Goal: Task Accomplishment & Management: Manage account settings

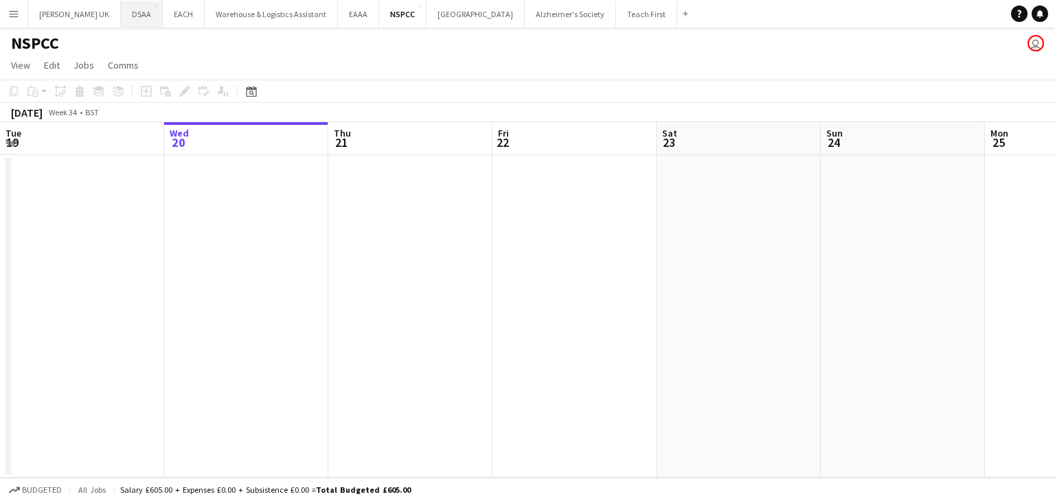
click at [121, 17] on button "DSAA Close" at bounding box center [142, 14] width 42 height 27
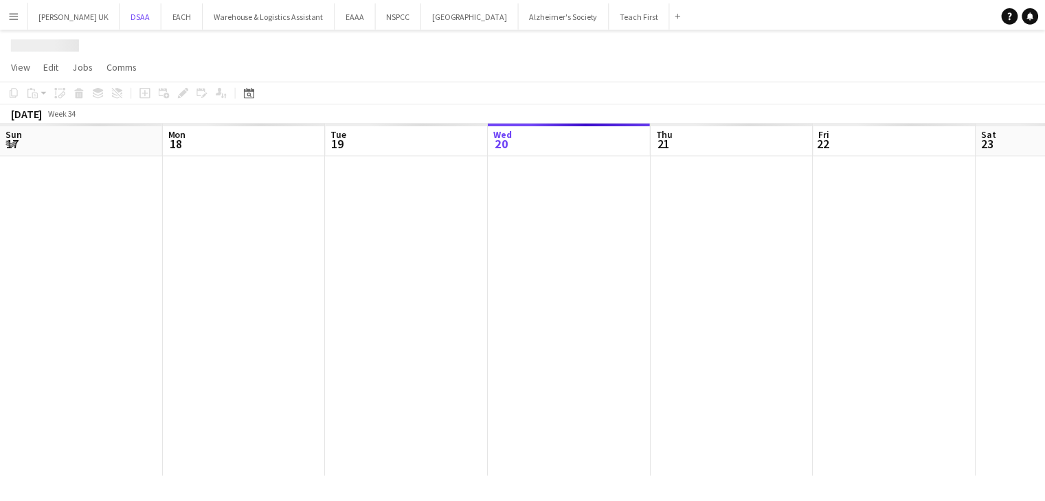
scroll to position [0, 328]
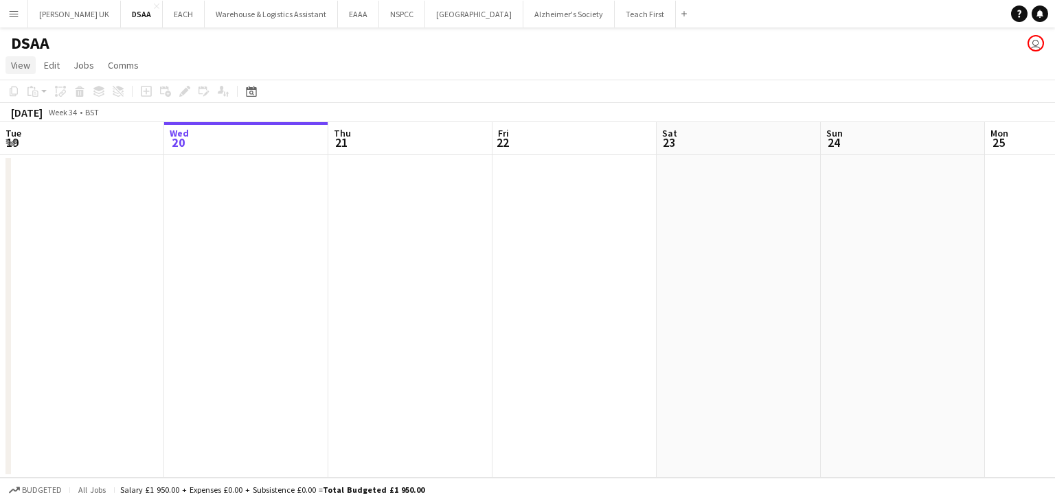
drag, startPoint x: 25, startPoint y: 67, endPoint x: 19, endPoint y: 69, distance: 7.4
click at [25, 66] on span "View" at bounding box center [20, 65] width 19 height 12
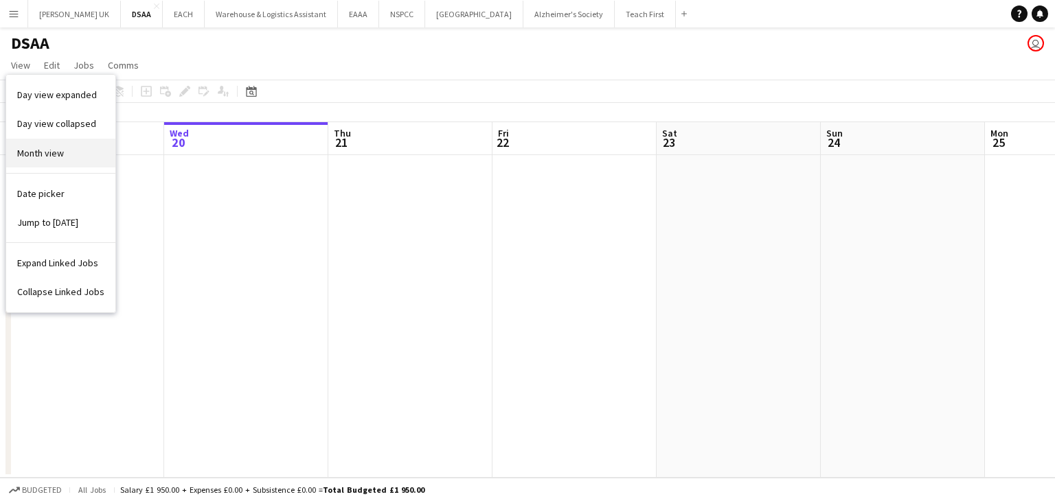
click at [17, 147] on span "Month view" at bounding box center [40, 153] width 47 height 12
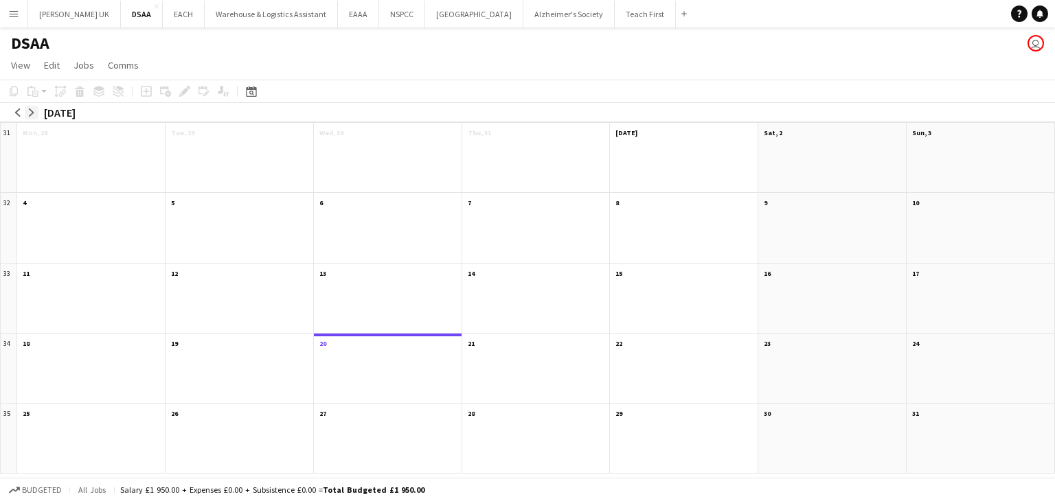
click at [33, 113] on app-icon "arrow-right" at bounding box center [31, 113] width 8 height 8
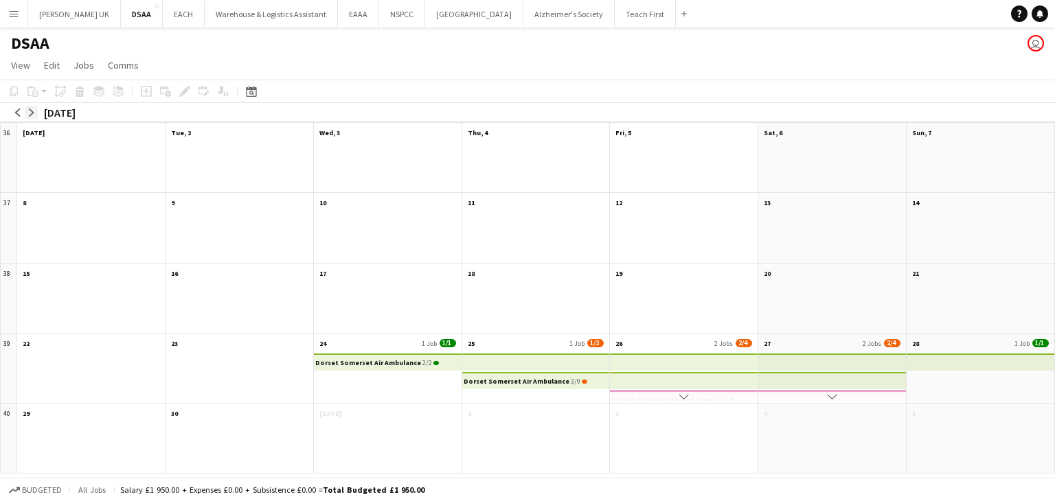
click at [34, 111] on app-icon "arrow-right" at bounding box center [31, 113] width 8 height 8
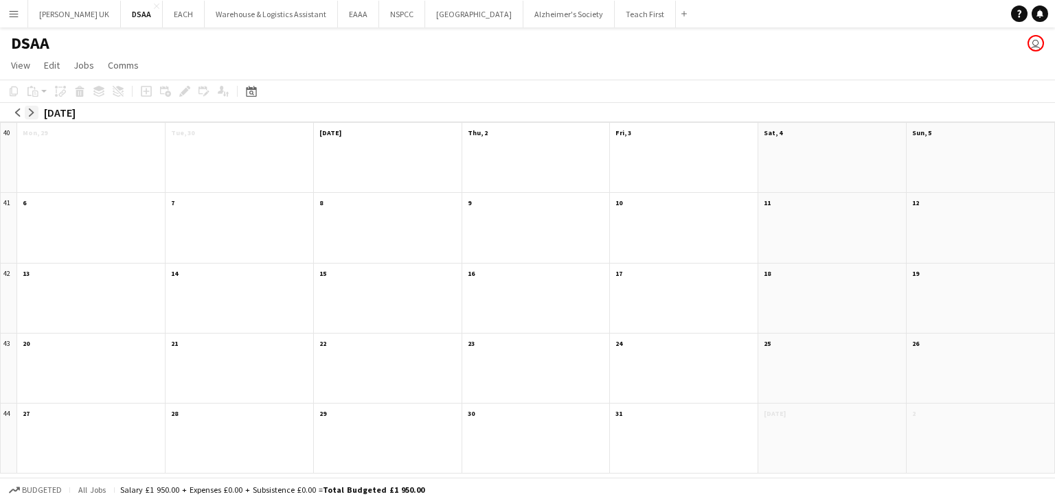
click at [34, 113] on app-icon "arrow-right" at bounding box center [31, 113] width 8 height 8
click at [17, 113] on app-icon "arrow-left" at bounding box center [18, 113] width 8 height 8
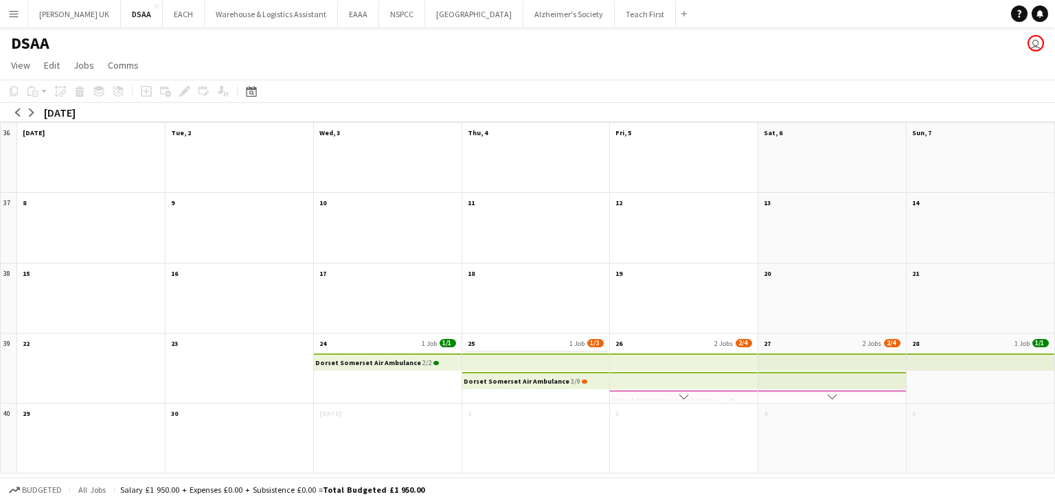
click at [543, 340] on app-month-view-date-header "25 1 Job 1/3" at bounding box center [536, 342] width 148 height 17
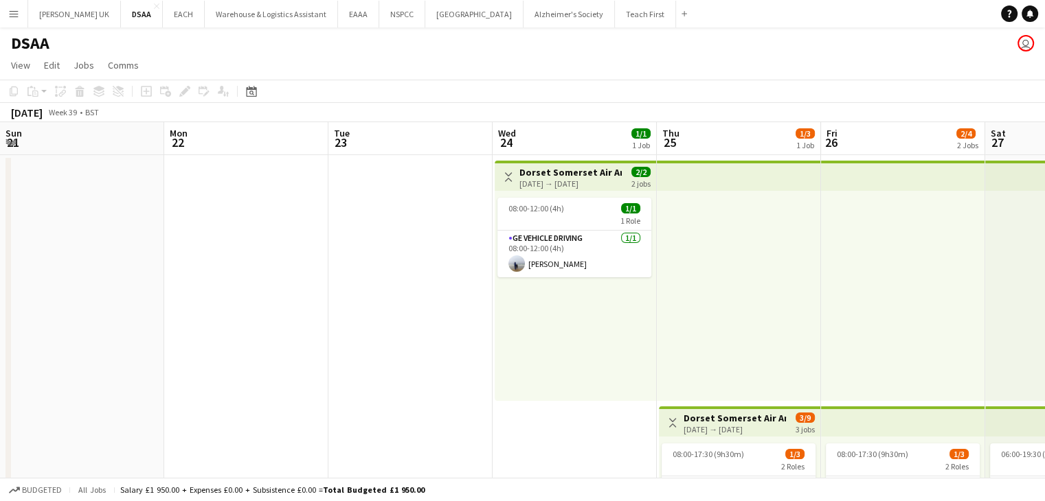
scroll to position [0, 473]
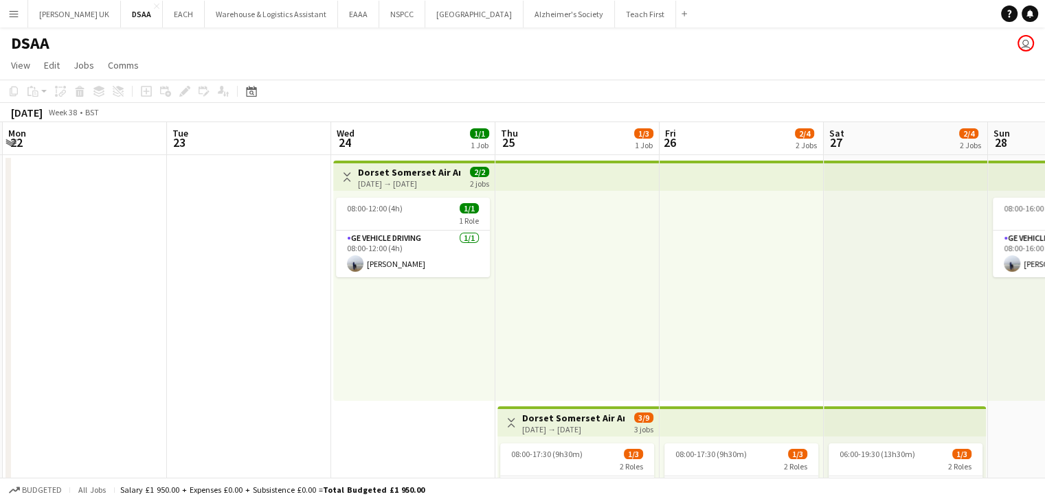
drag, startPoint x: 121, startPoint y: 453, endPoint x: 412, endPoint y: 448, distance: 291.3
click at [411, 451] on app-calendar-viewport "Sat 20 Sun 21 Mon 22 Tue 23 Wed 24 1/1 1 Job Thu 25 1/3 1 Job Fri 26 2/4 2 Jobs…" at bounding box center [522, 510] width 1045 height 776
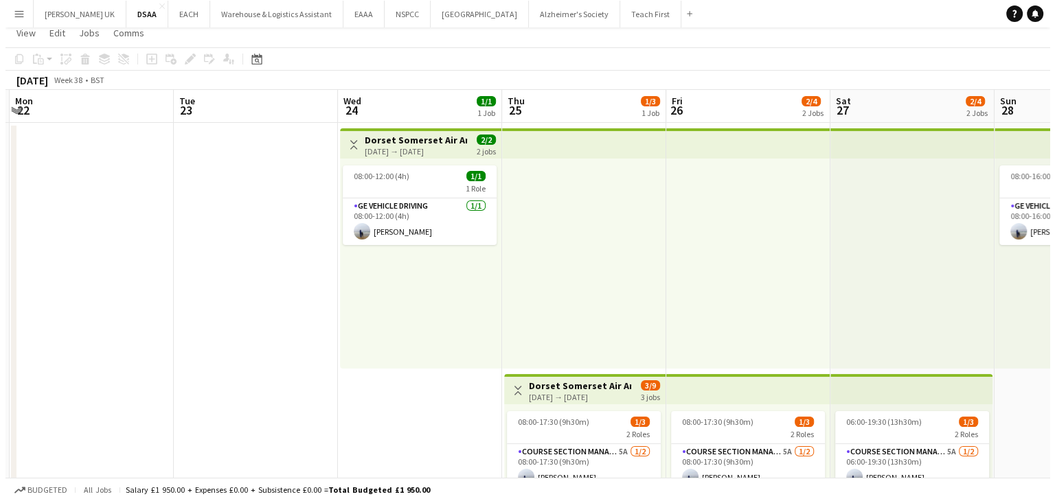
scroll to position [0, 0]
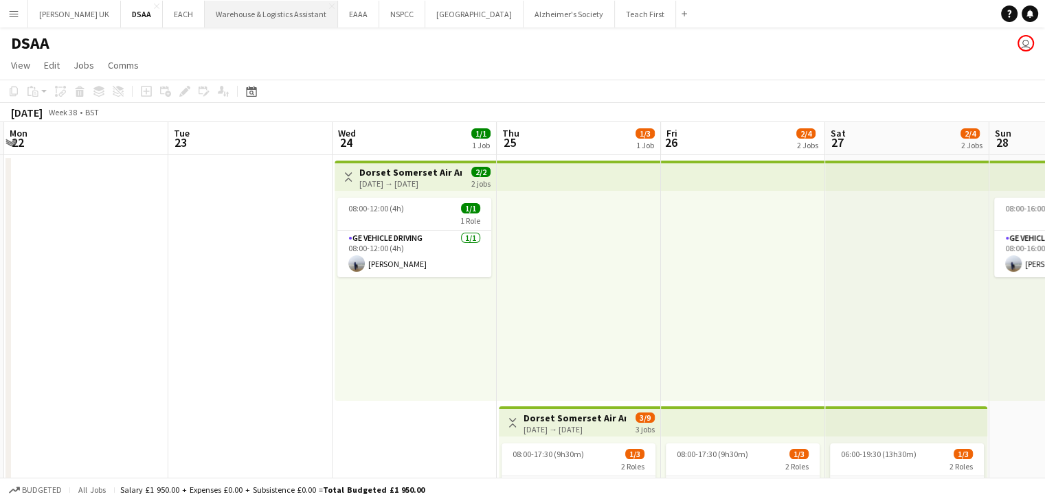
click at [273, 9] on button "Warehouse & Logistics Assistant Close" at bounding box center [271, 14] width 133 height 27
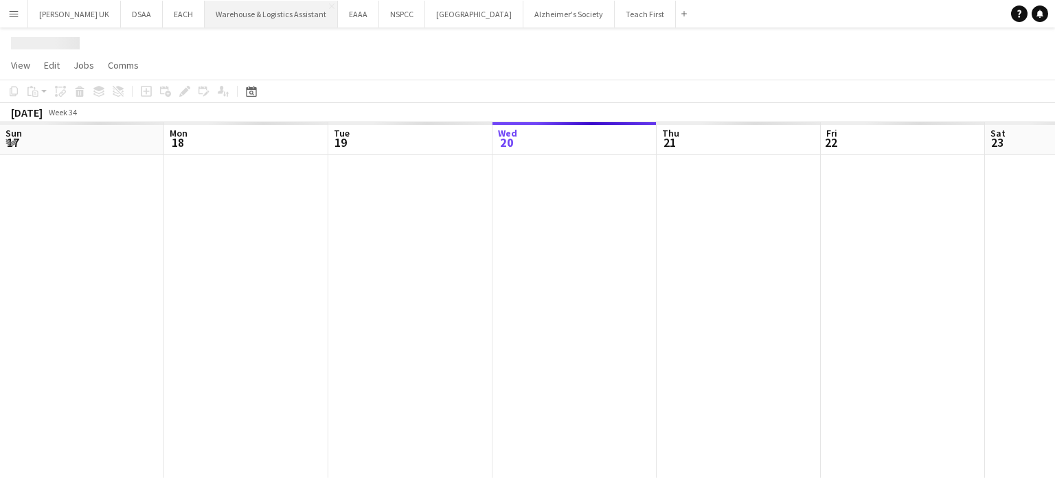
scroll to position [0, 328]
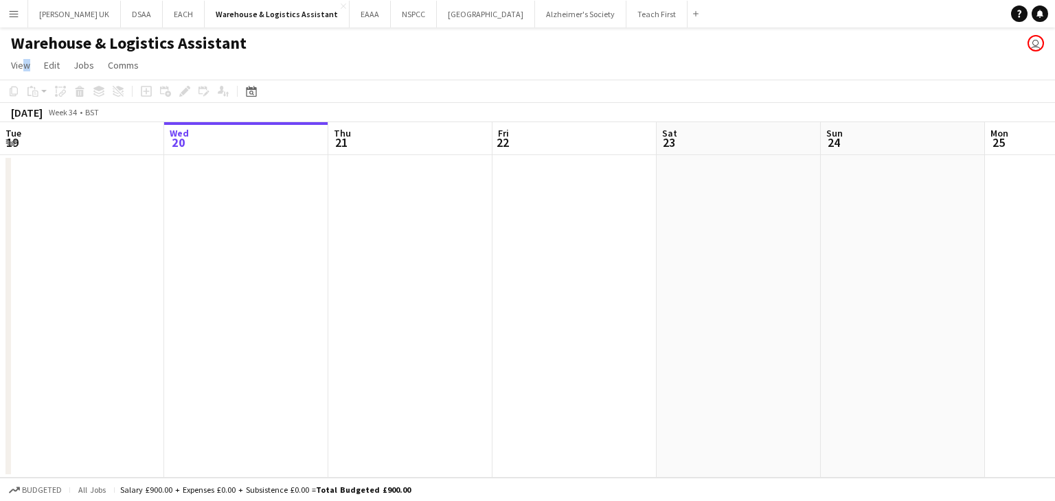
drag, startPoint x: 19, startPoint y: 59, endPoint x: 21, endPoint y: 78, distance: 18.6
click at [21, 63] on span "View" at bounding box center [20, 65] width 19 height 12
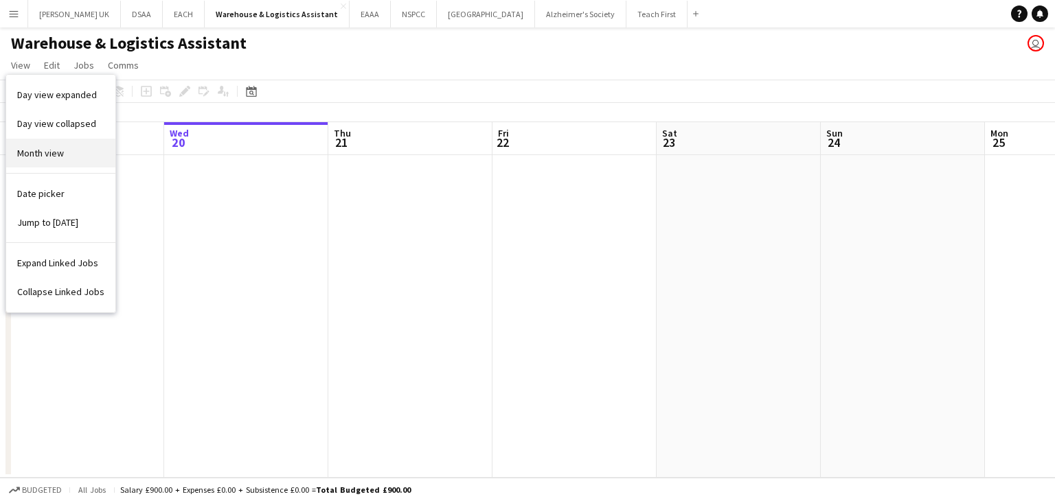
click at [34, 164] on link "Month view" at bounding box center [60, 153] width 109 height 29
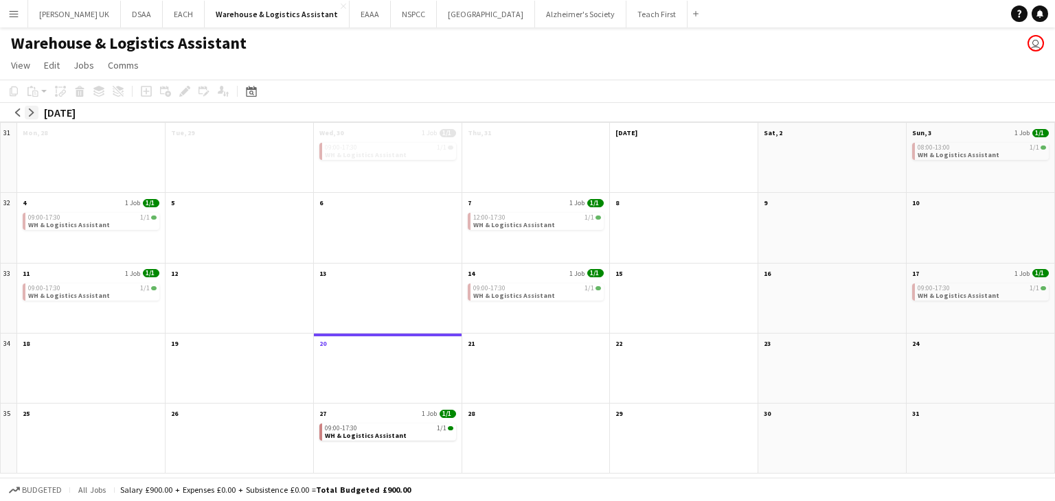
click at [33, 113] on app-icon "arrow-right" at bounding box center [31, 113] width 8 height 8
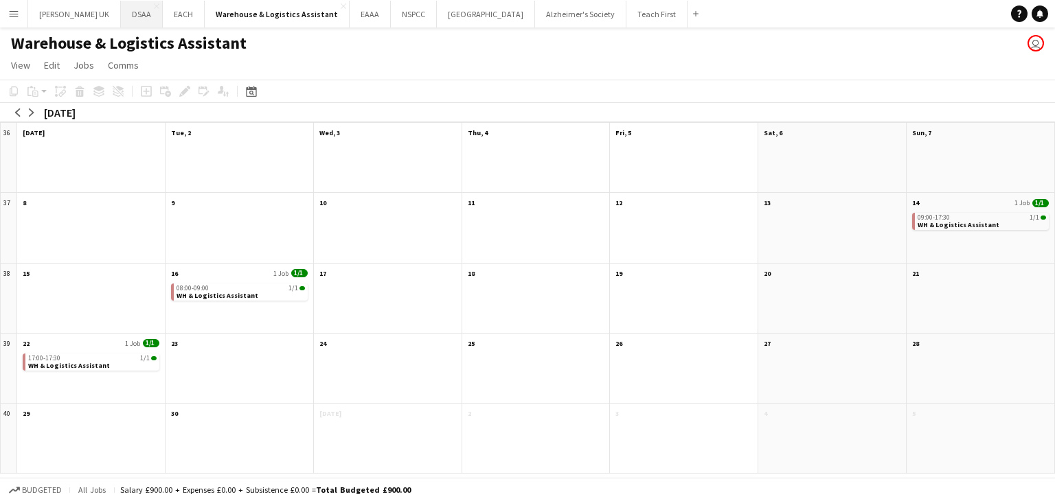
drag, startPoint x: 117, startPoint y: 12, endPoint x: 138, endPoint y: 19, distance: 21.7
click at [121, 10] on button "DSAA Close" at bounding box center [142, 14] width 42 height 27
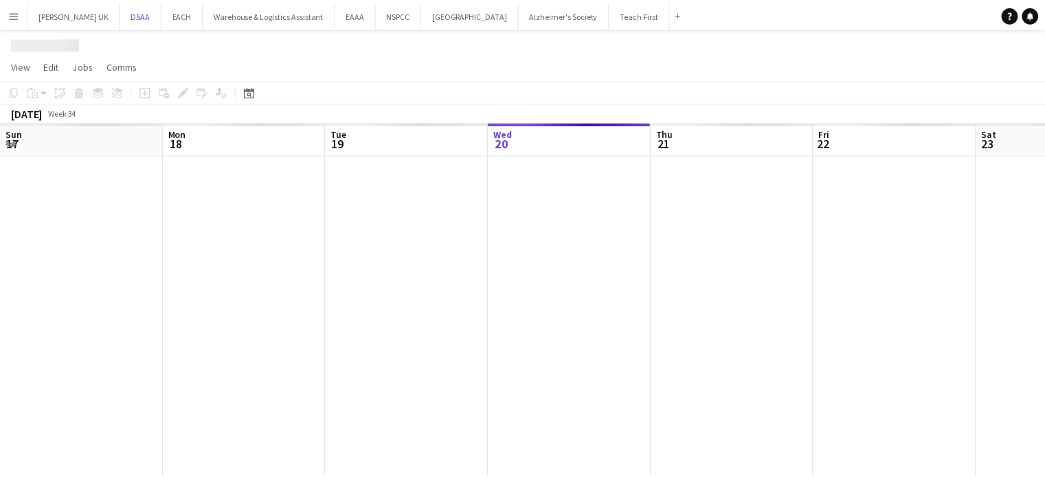
scroll to position [0, 328]
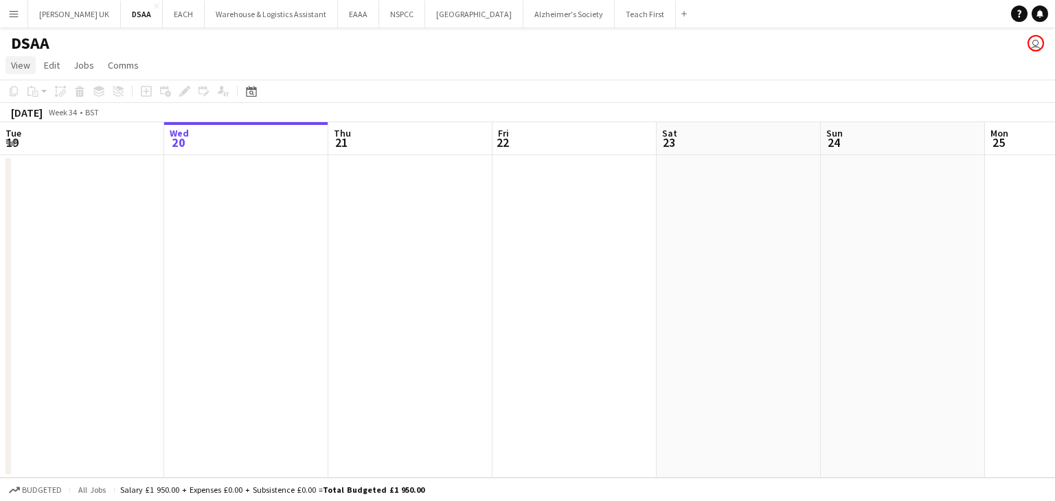
click at [18, 66] on span "View" at bounding box center [20, 65] width 19 height 12
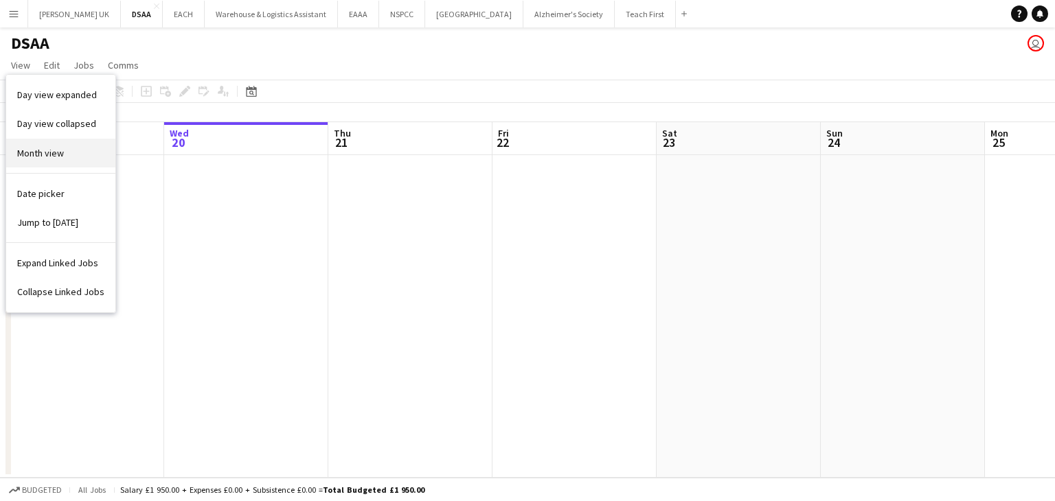
click at [38, 149] on span "Month view" at bounding box center [40, 153] width 47 height 12
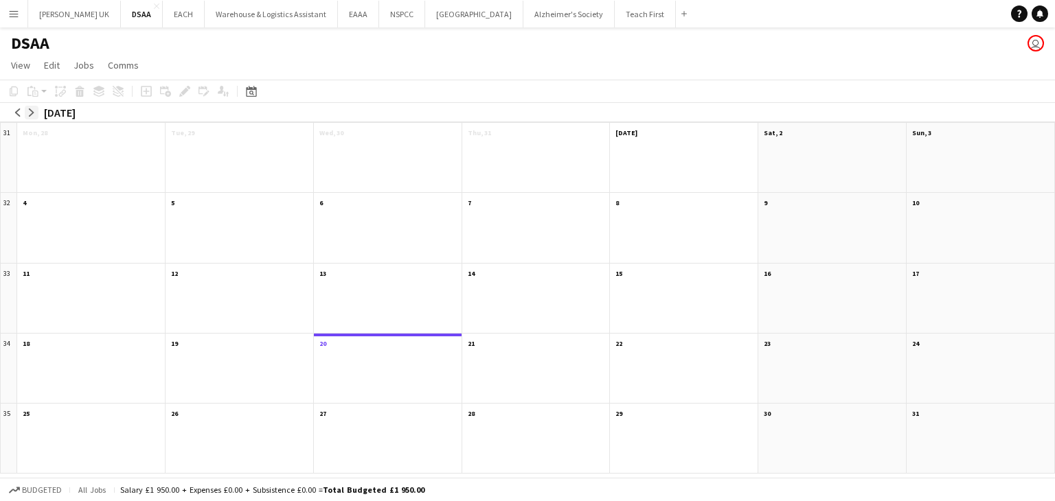
click at [33, 114] on app-icon "arrow-right" at bounding box center [31, 113] width 8 height 8
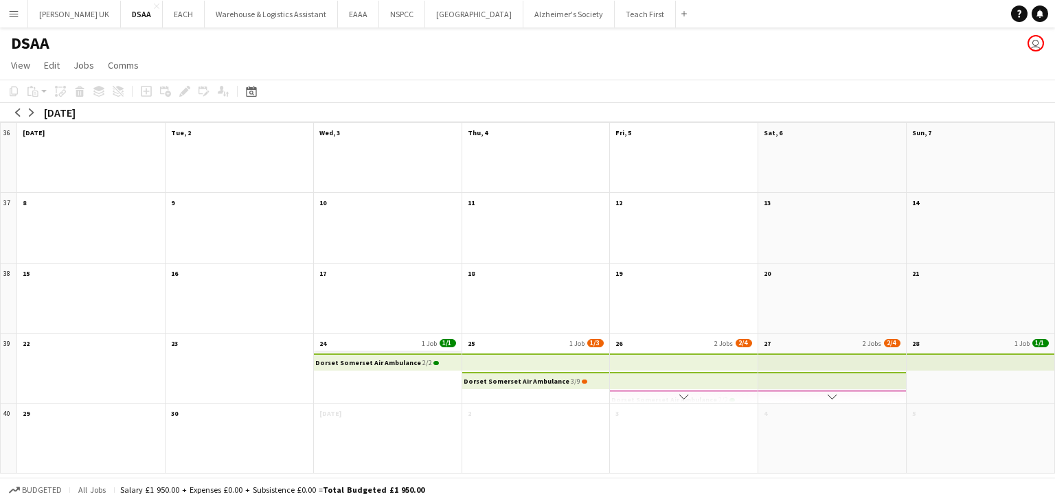
click at [400, 343] on app-month-view-date-header "24 1 Job 1/1" at bounding box center [388, 342] width 148 height 17
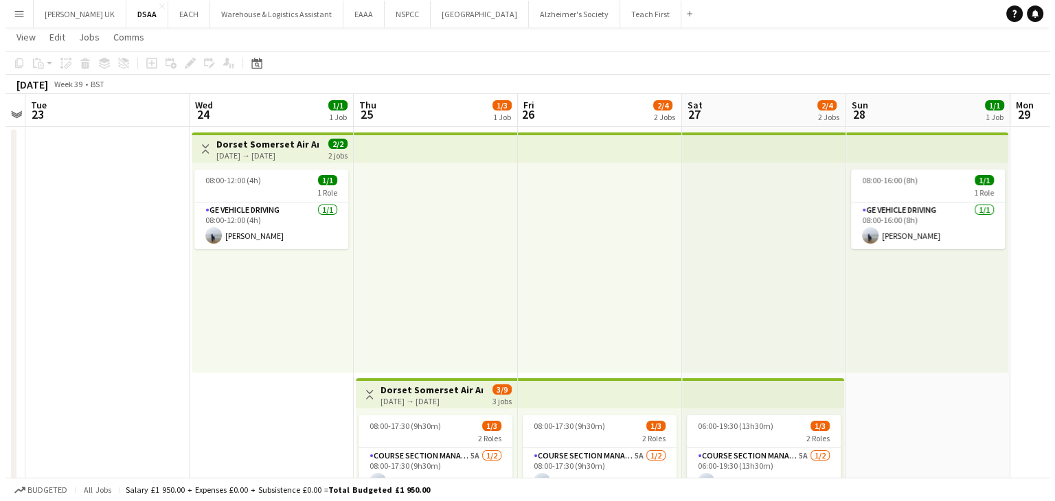
scroll to position [0, 0]
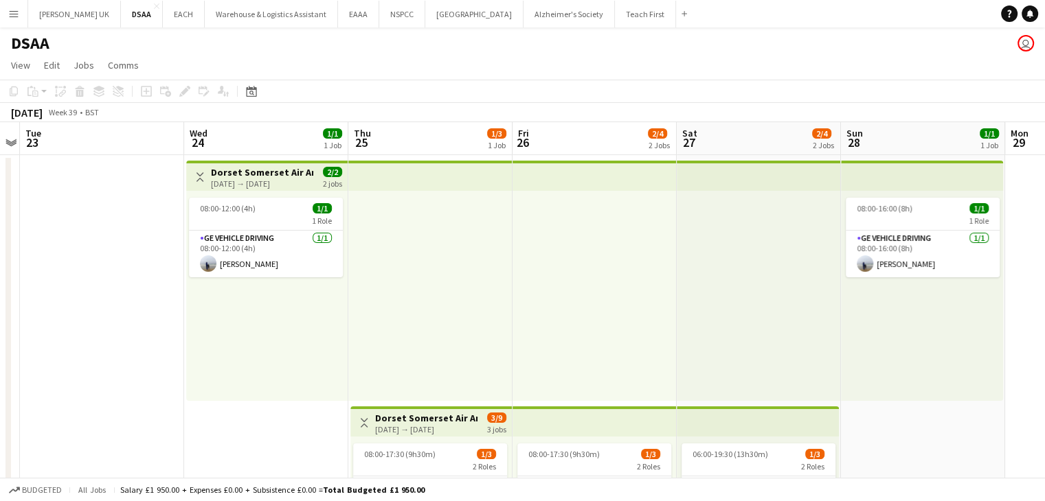
click at [16, 19] on button "Menu" at bounding box center [13, 13] width 27 height 27
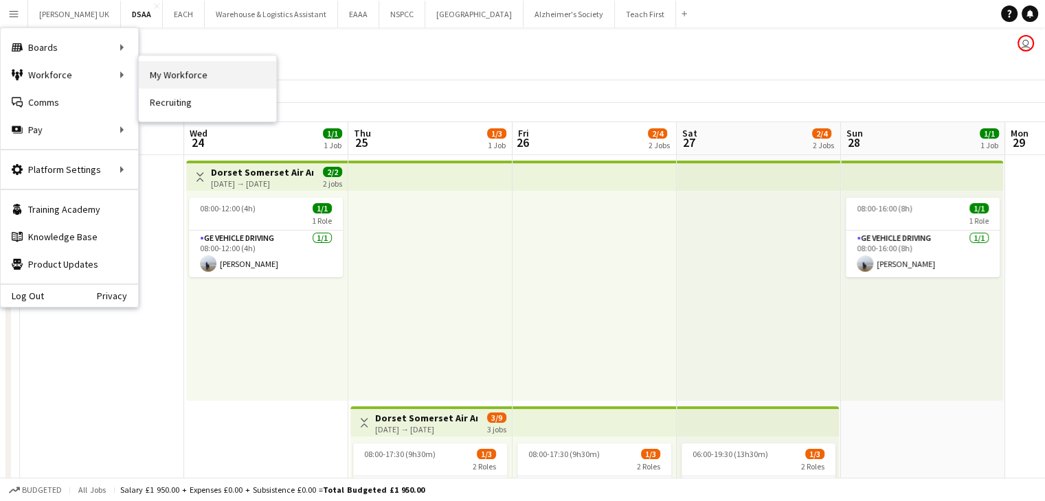
click at [191, 69] on link "My Workforce" at bounding box center [207, 74] width 137 height 27
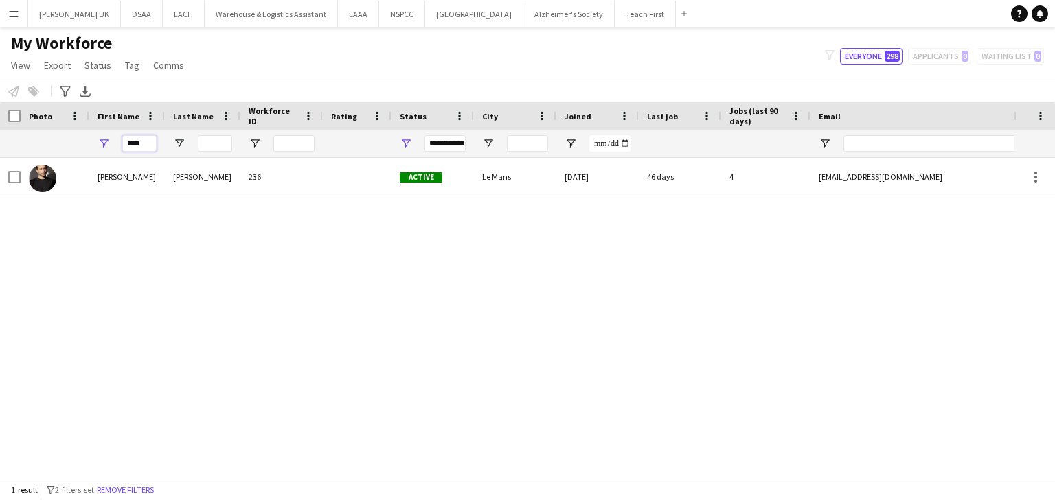
click at [128, 141] on input "****" at bounding box center [139, 143] width 34 height 16
click at [127, 141] on input "****" at bounding box center [139, 143] width 34 height 16
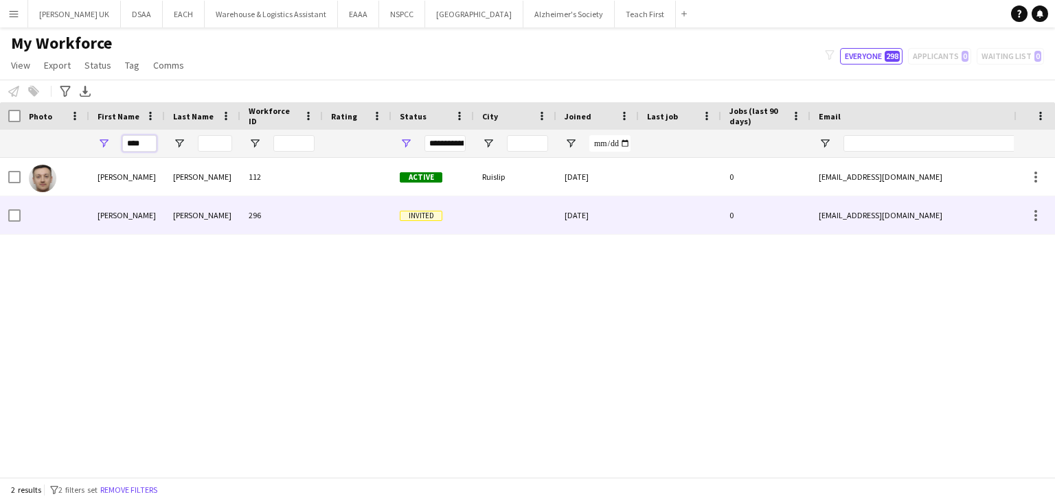
type input "****"
click at [92, 216] on div "[PERSON_NAME]" at bounding box center [127, 215] width 76 height 38
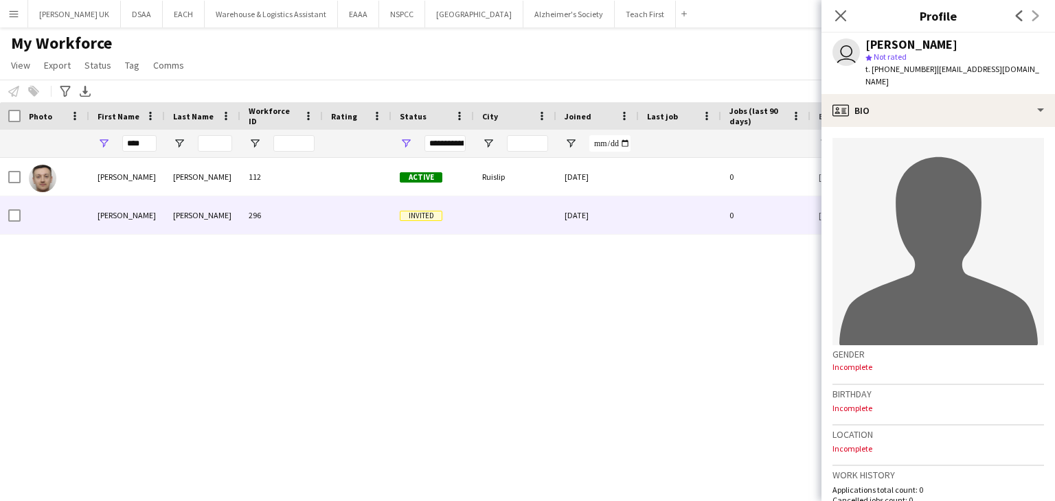
click at [711, 278] on div "[PERSON_NAME] 112 Active Ruislip [DATE] 0 [EMAIL_ADDRESS][DOMAIN_NAME] [PHONE_N…" at bounding box center [507, 312] width 1014 height 309
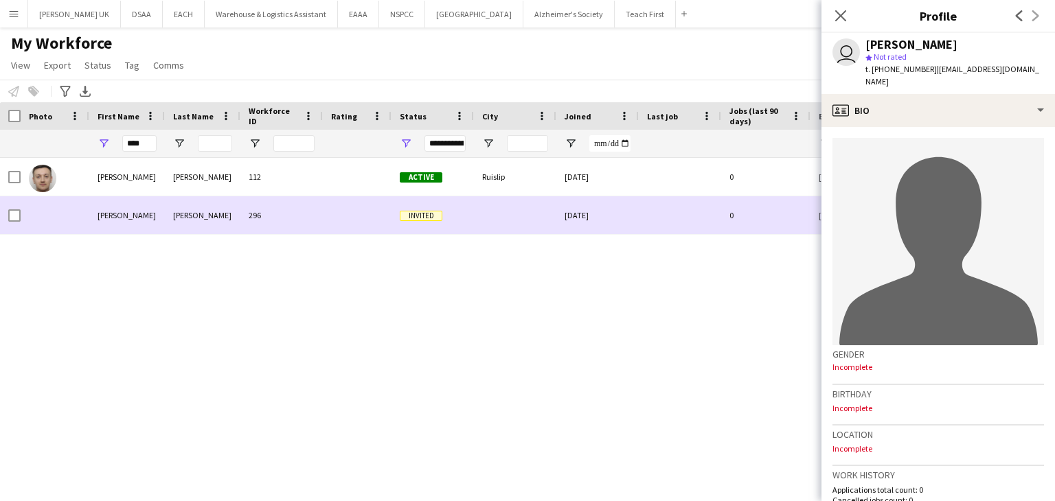
click at [698, 222] on div at bounding box center [680, 215] width 82 height 38
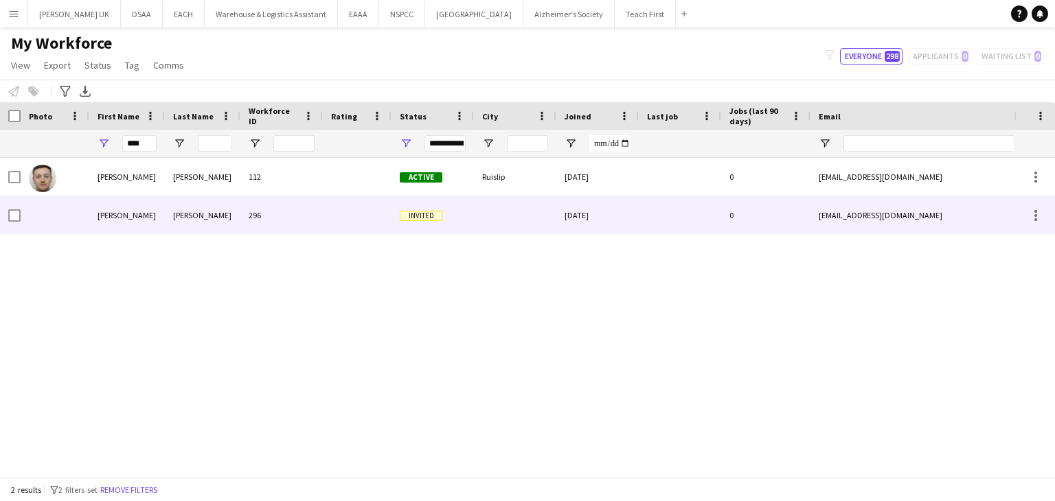
click at [942, 218] on div "[EMAIL_ADDRESS][DOMAIN_NAME]" at bounding box center [948, 215] width 275 height 38
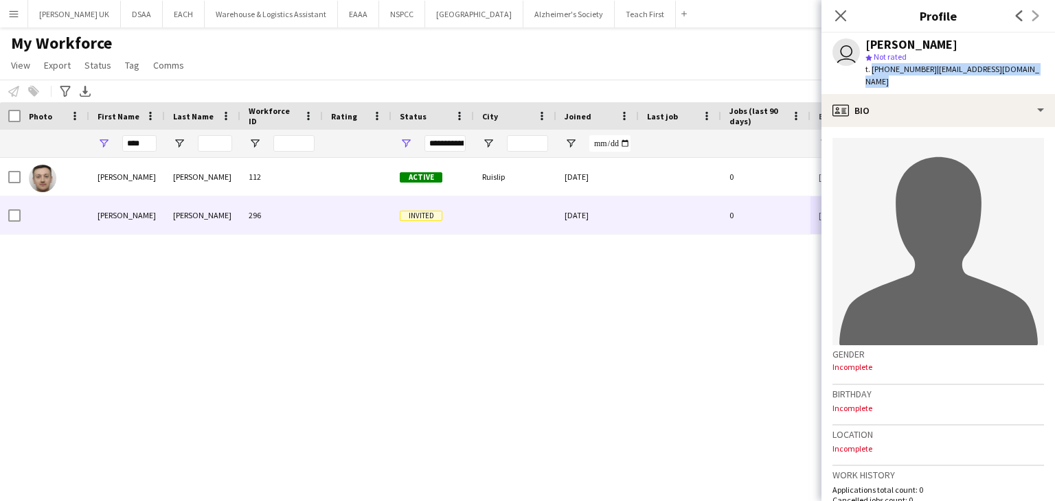
drag, startPoint x: 1036, startPoint y: 69, endPoint x: 871, endPoint y: 67, distance: 164.9
click at [871, 67] on div "t. [PHONE_NUMBER] | [EMAIL_ADDRESS][DOMAIN_NAME]" at bounding box center [954, 75] width 179 height 25
copy div "[PHONE_NUMBER] | [EMAIL_ADDRESS][DOMAIN_NAME]"
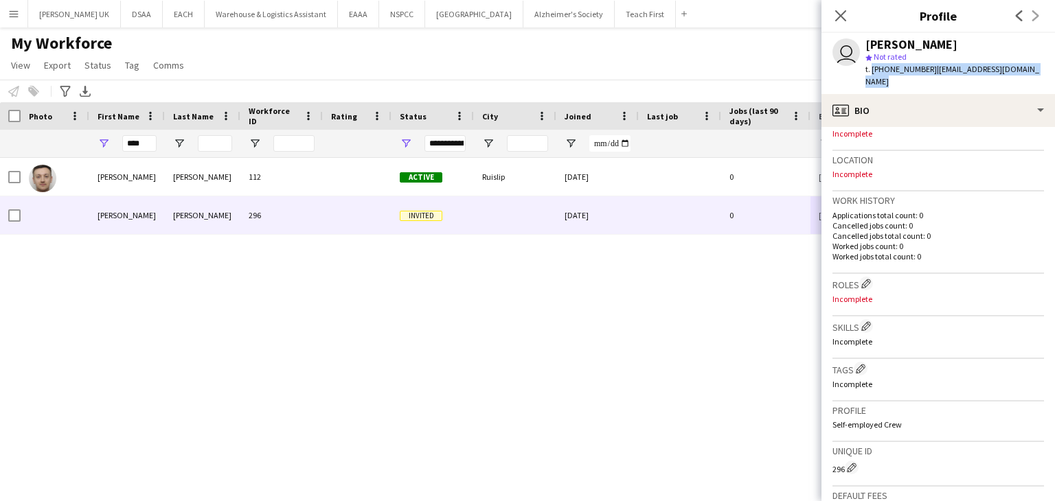
scroll to position [214, 0]
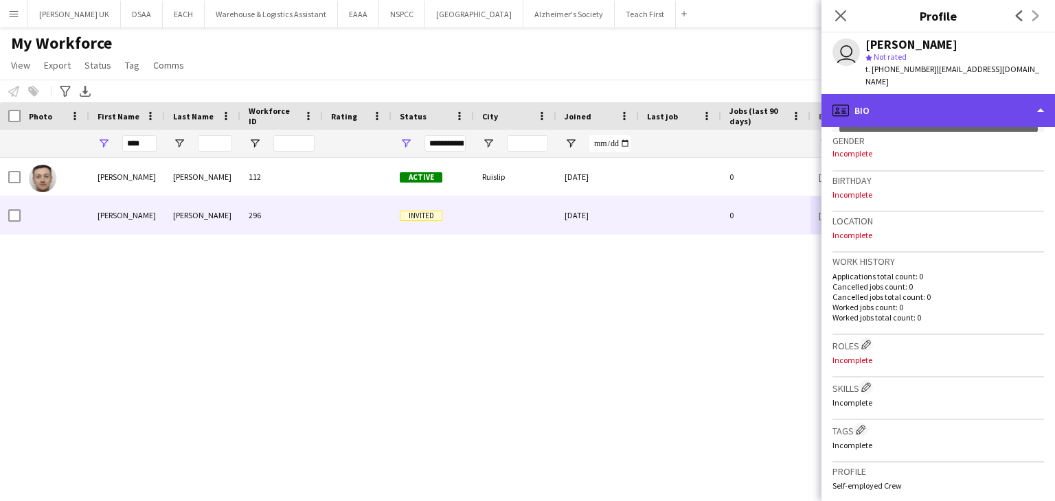
click at [913, 97] on div "profile Bio" at bounding box center [938, 110] width 234 height 33
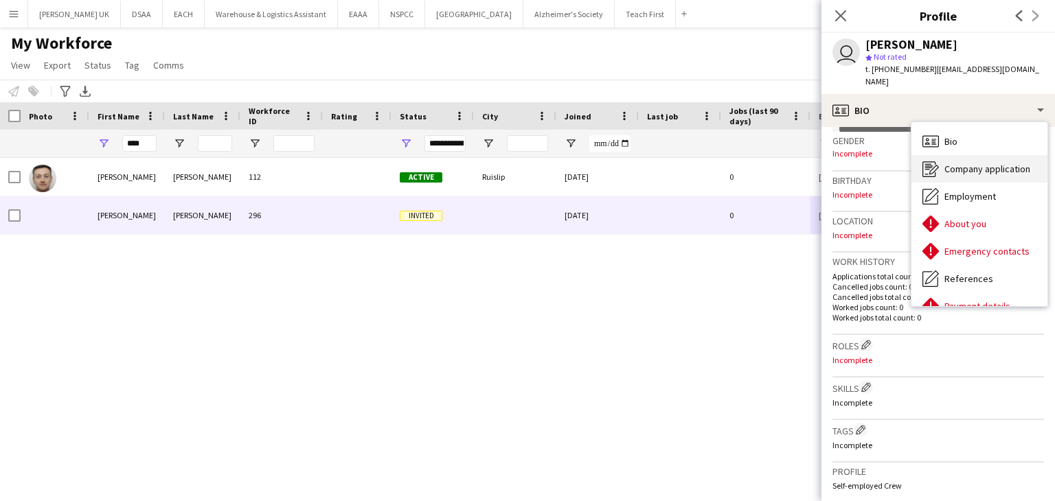
click at [945, 163] on span "Company application" at bounding box center [987, 169] width 86 height 12
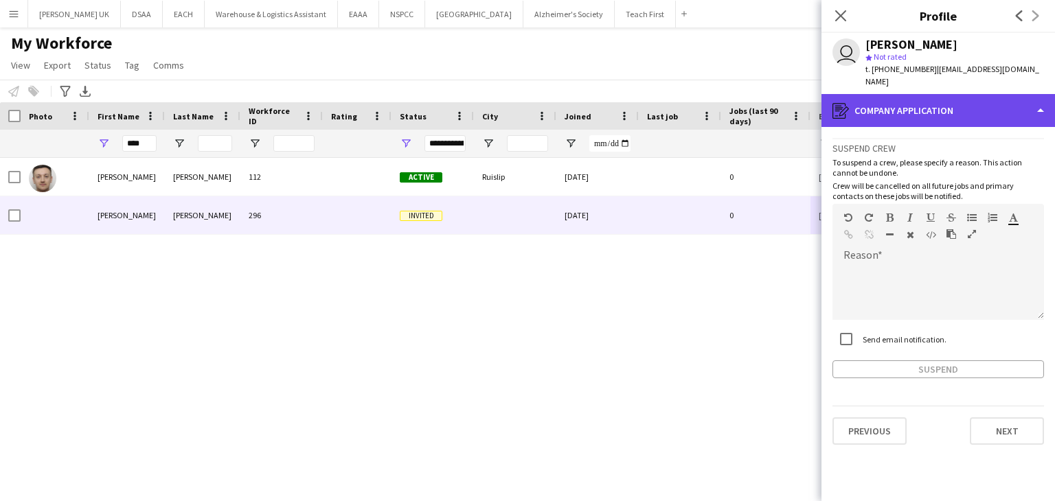
click at [930, 97] on div "register Company application" at bounding box center [938, 110] width 234 height 33
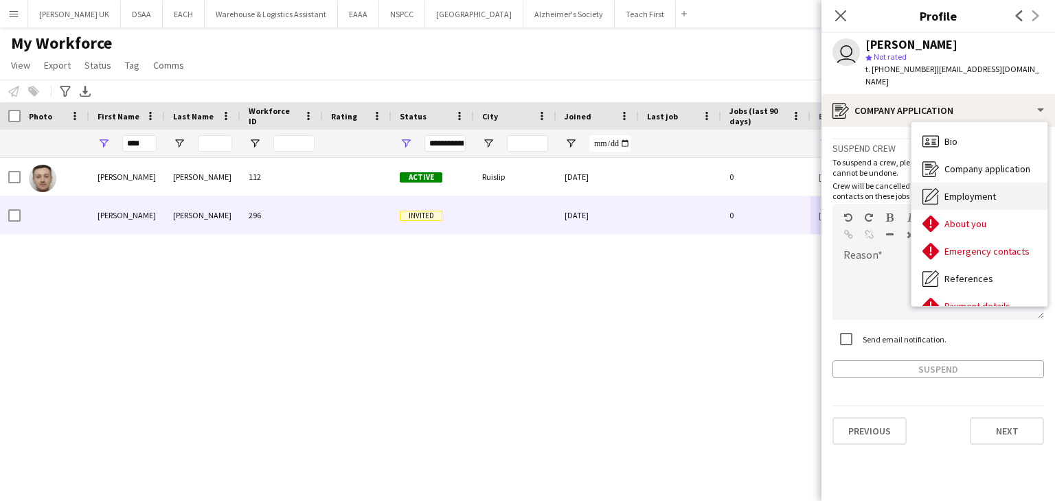
click at [970, 190] on span "Employment" at bounding box center [970, 196] width 52 height 12
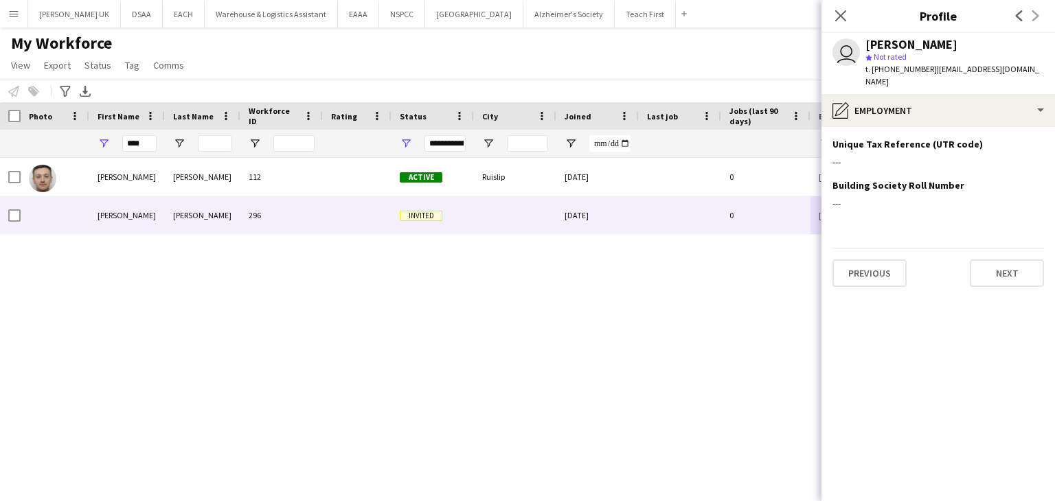
click at [947, 127] on app-section-data-types "Unique Tax Reference (UTR code) Edit this field --- Building Society Roll Numbe…" at bounding box center [938, 314] width 234 height 374
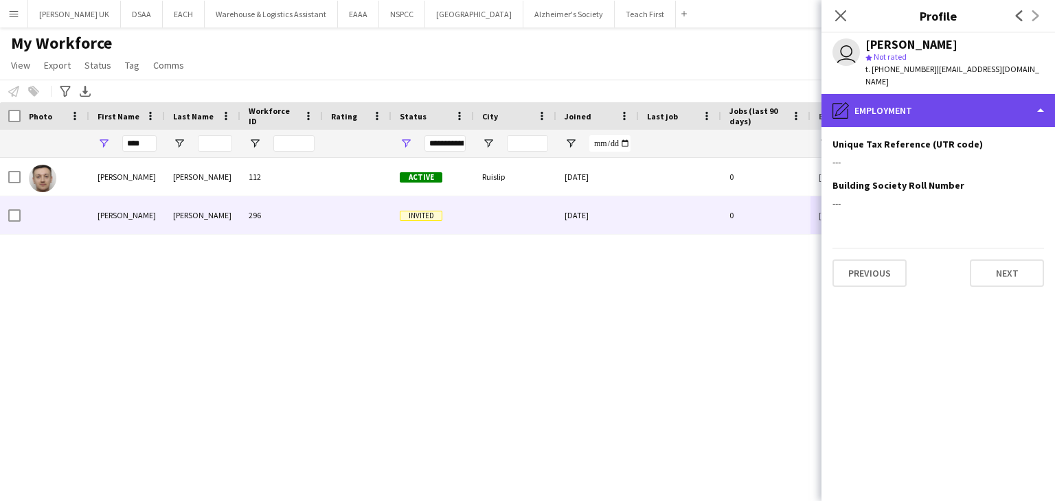
click at [947, 108] on div "pencil4 Employment" at bounding box center [938, 110] width 234 height 33
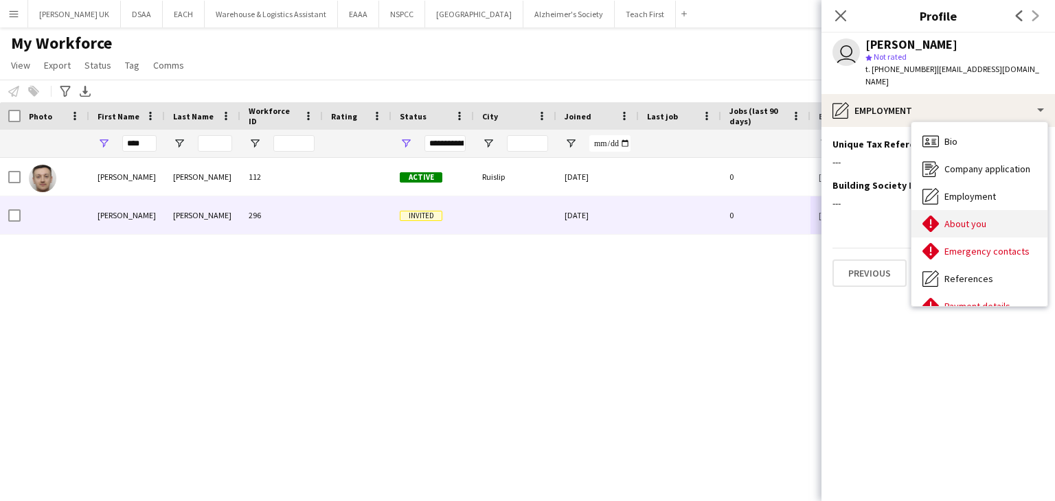
click at [986, 210] on div "About you About you" at bounding box center [979, 223] width 136 height 27
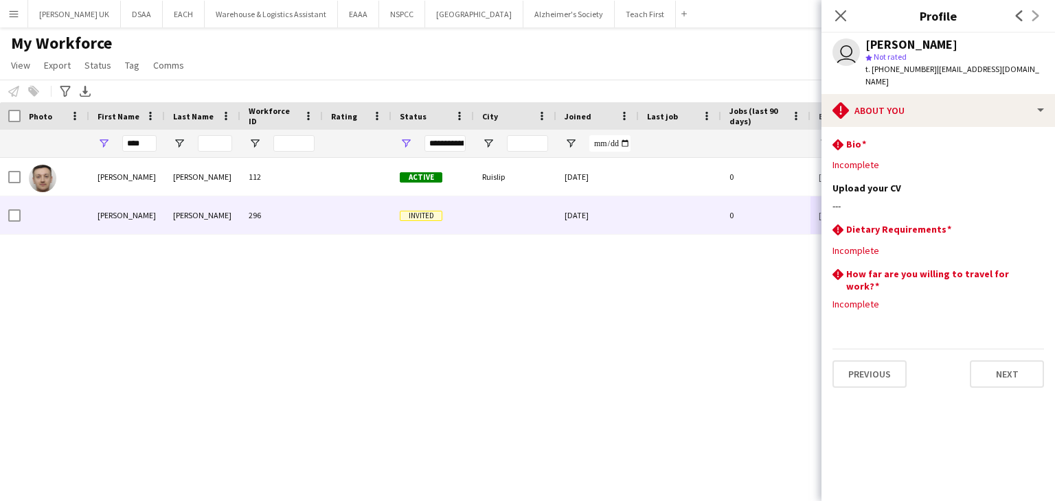
click at [612, 333] on div "[PERSON_NAME] 112 Active Ruislip [DATE] 0 [EMAIL_ADDRESS][DOMAIN_NAME] [PHONE_N…" at bounding box center [507, 312] width 1014 height 309
click at [670, 319] on div "[PERSON_NAME] 112 Active Ruislip [DATE] 0 [EMAIL_ADDRESS][DOMAIN_NAME] [PHONE_N…" at bounding box center [507, 312] width 1014 height 309
click at [125, 14] on button "DSAA Close" at bounding box center [142, 14] width 42 height 27
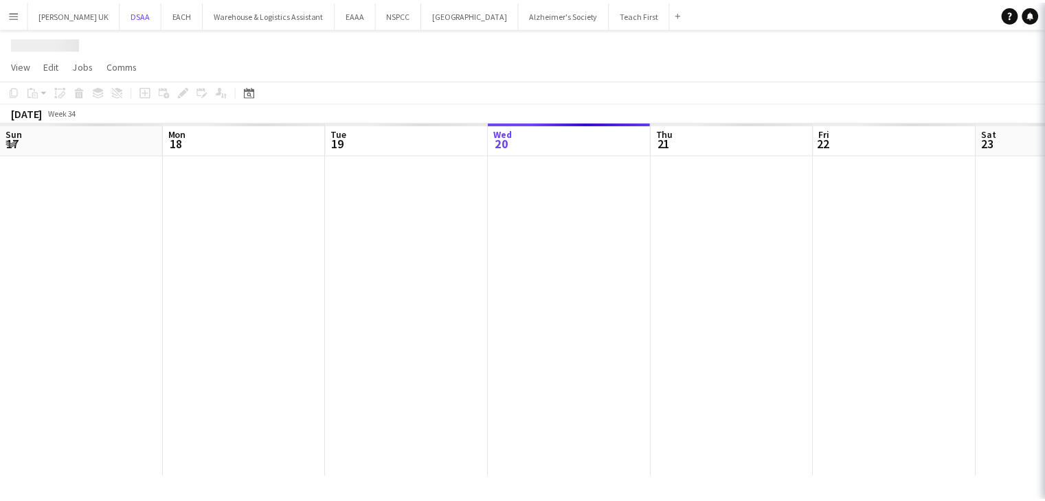
scroll to position [0, 328]
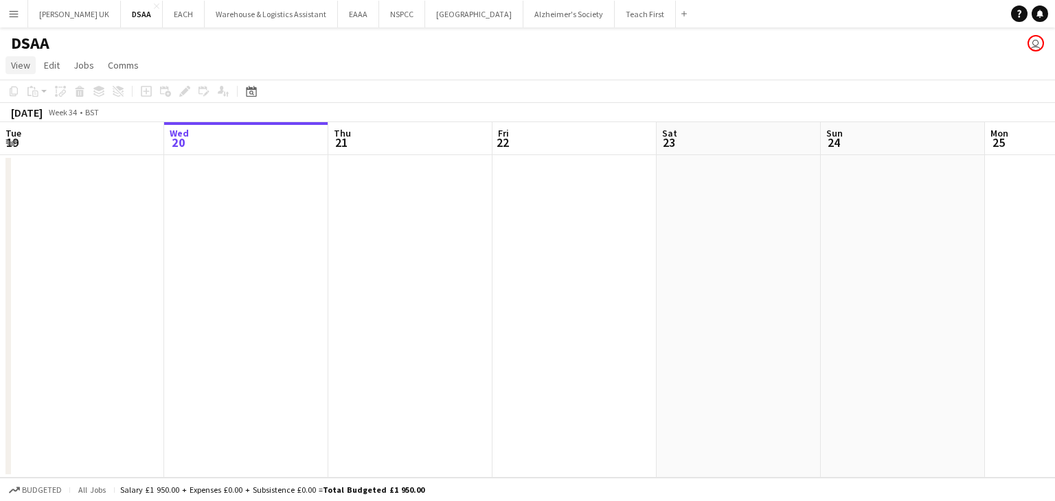
click at [19, 63] on span "View" at bounding box center [20, 65] width 19 height 12
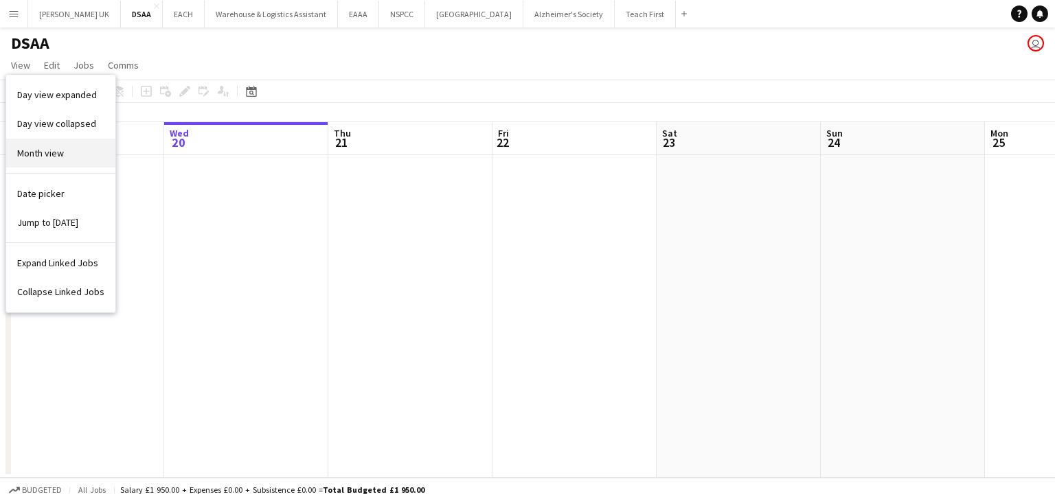
click at [14, 150] on link "Month view" at bounding box center [60, 153] width 109 height 29
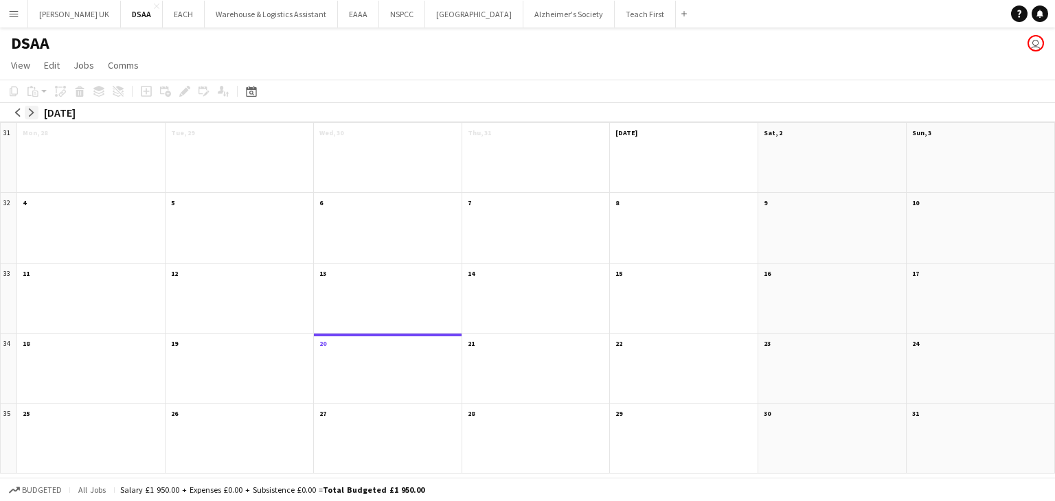
click at [33, 107] on button "arrow-right" at bounding box center [32, 113] width 14 height 14
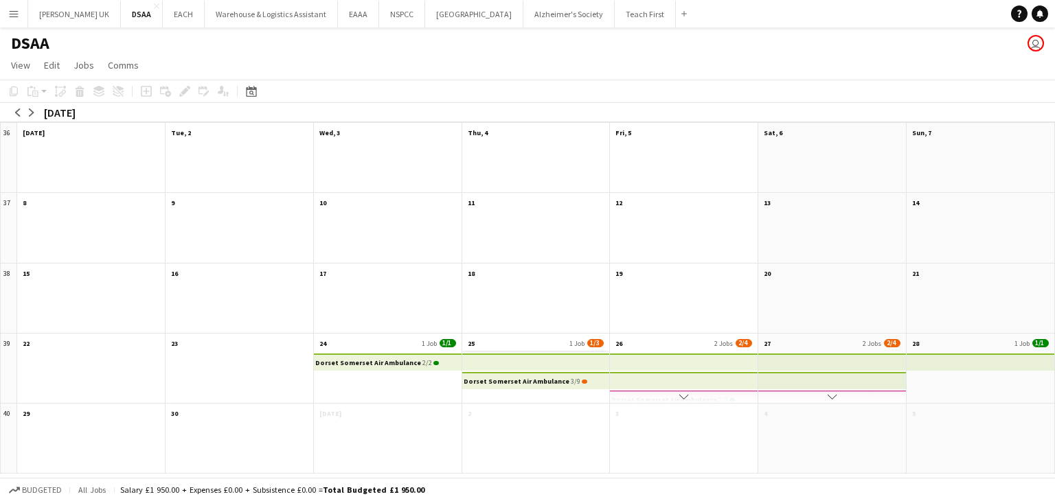
click at [549, 339] on app-month-view-date-header "25 1 Job 1/3" at bounding box center [536, 342] width 148 height 17
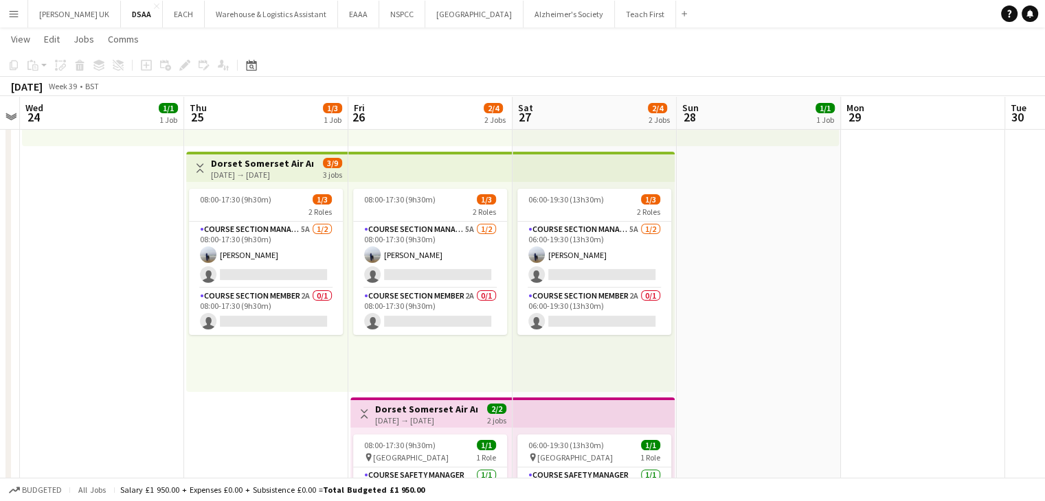
scroll to position [343, 0]
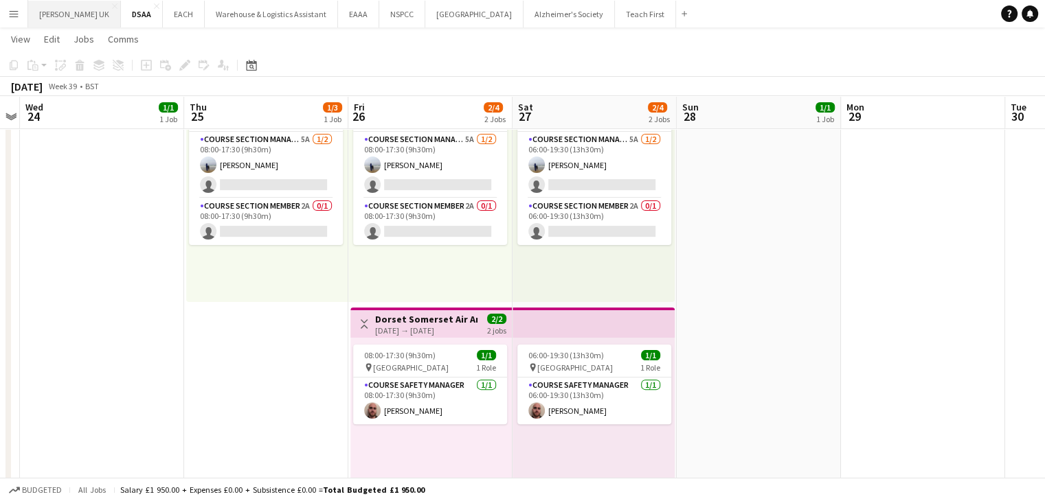
click at [52, 16] on button "[PERSON_NAME] UK Close" at bounding box center [74, 14] width 93 height 27
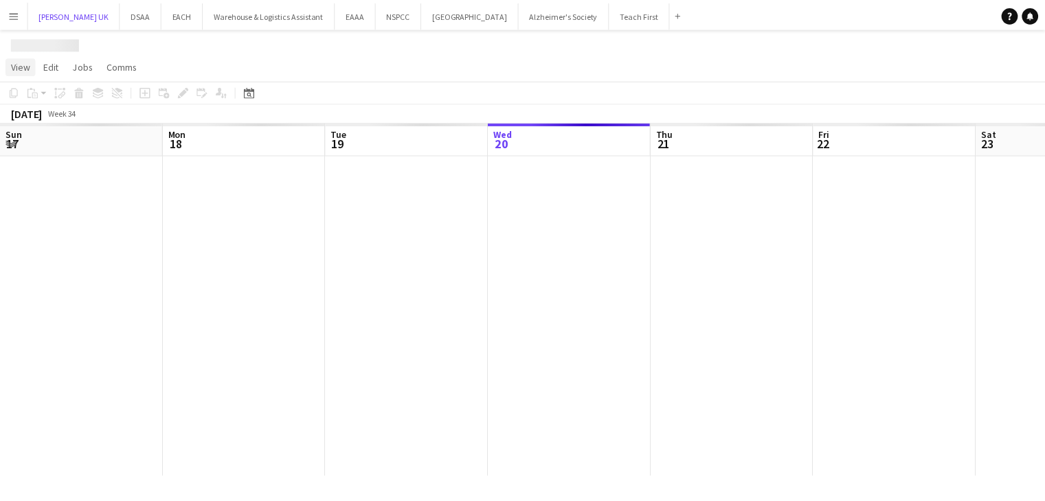
scroll to position [0, 328]
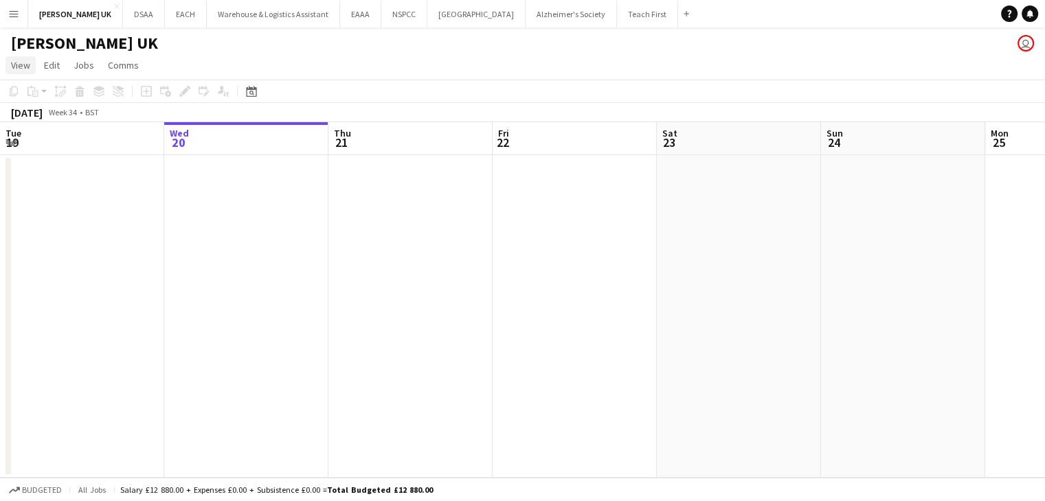
click at [19, 69] on span "View" at bounding box center [20, 65] width 19 height 12
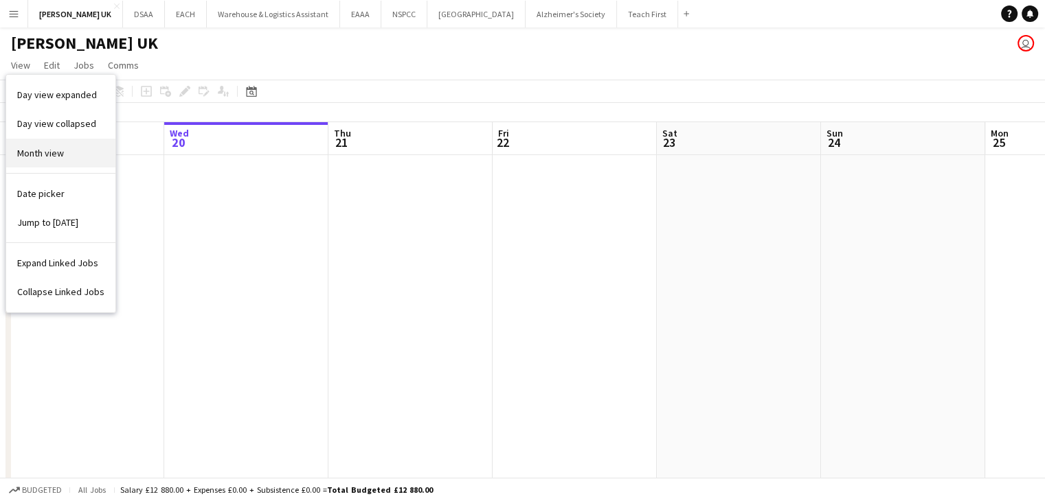
click at [25, 148] on span "Month view" at bounding box center [40, 153] width 47 height 12
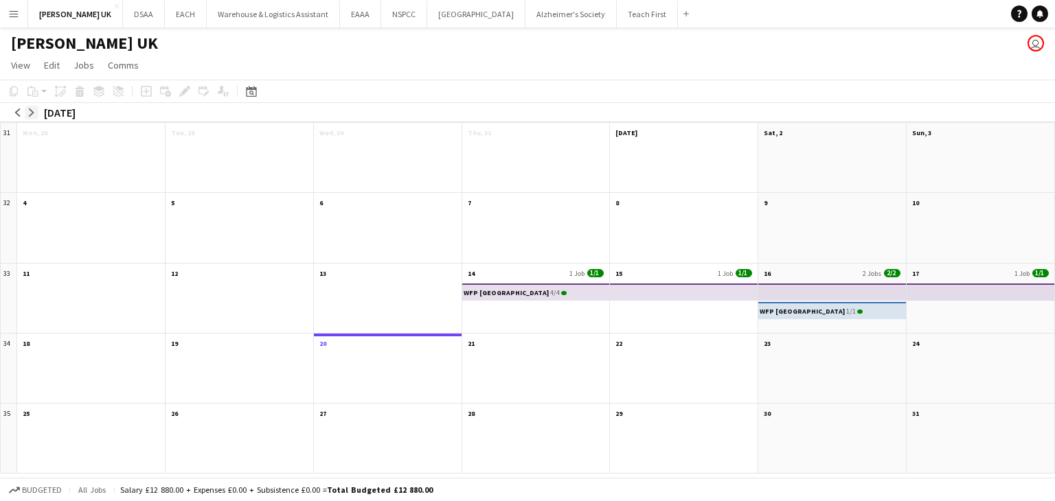
click at [25, 106] on button "arrow-right" at bounding box center [32, 113] width 14 height 14
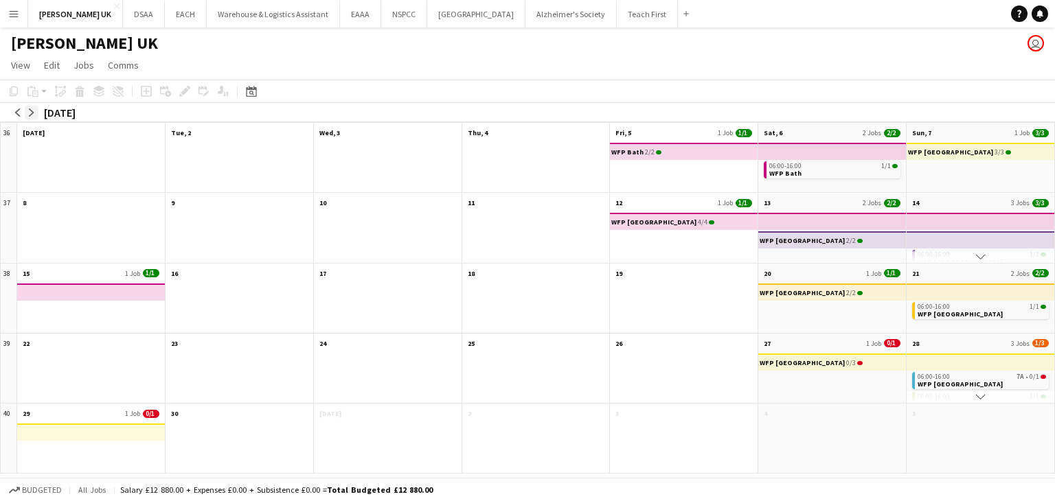
click at [29, 112] on app-icon "arrow-right" at bounding box center [31, 113] width 8 height 8
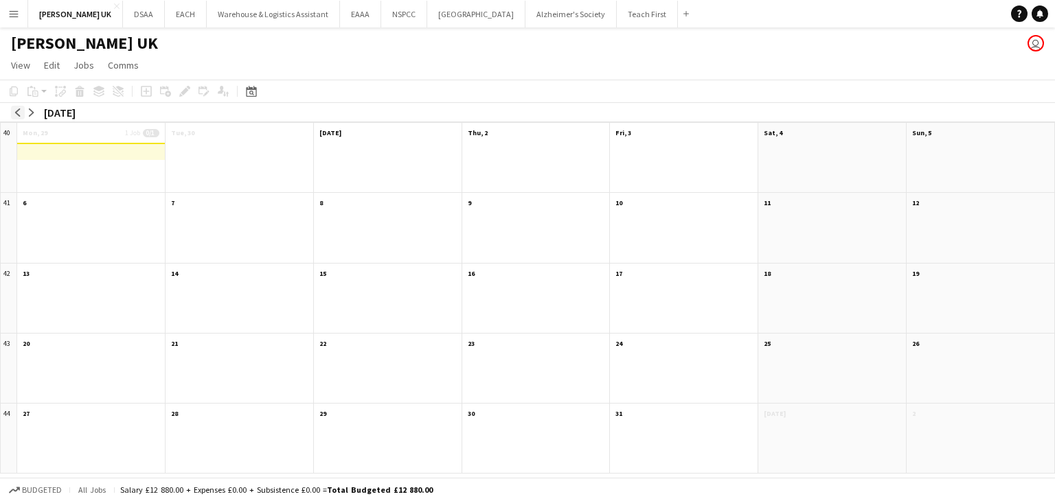
click at [16, 114] on app-icon "arrow-left" at bounding box center [18, 113] width 8 height 8
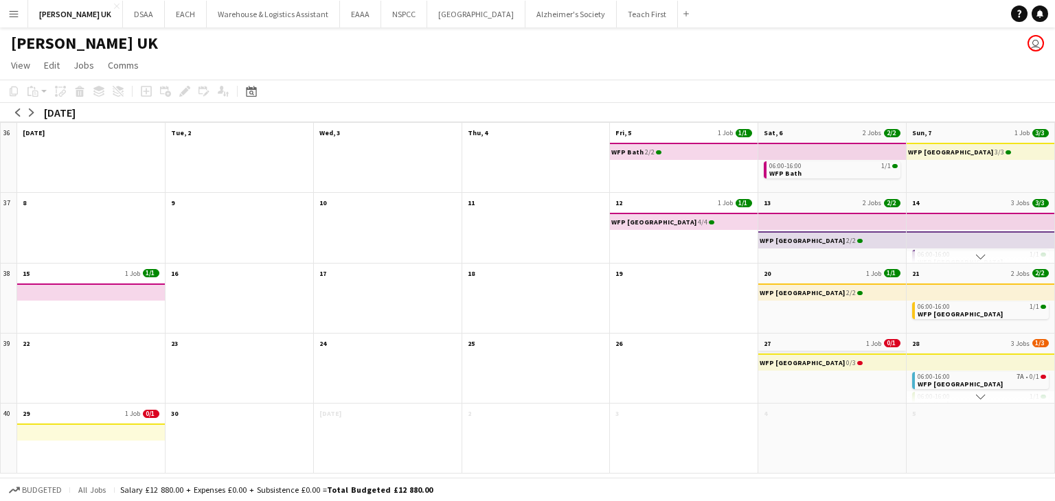
click at [835, 341] on app-month-view-date-header "27 1 Job 0/1" at bounding box center [832, 342] width 148 height 17
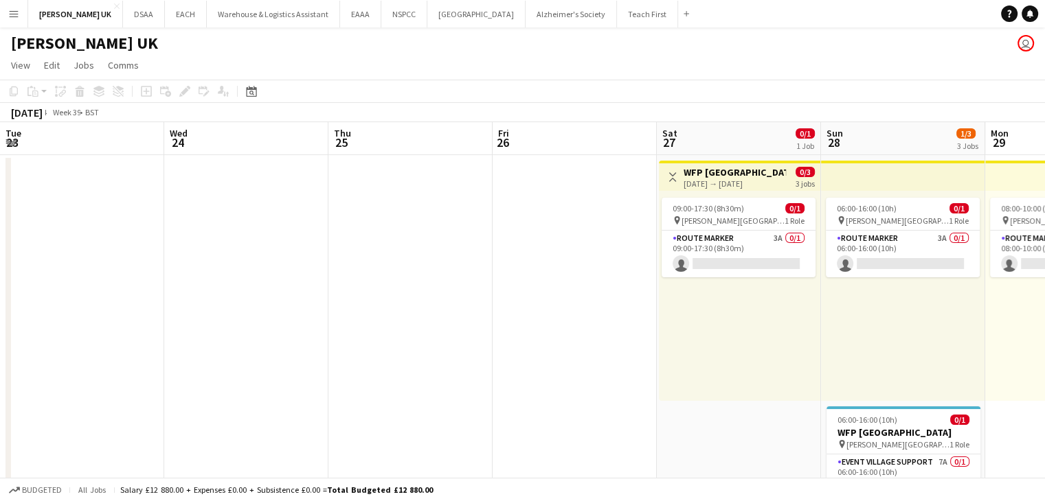
scroll to position [0, 473]
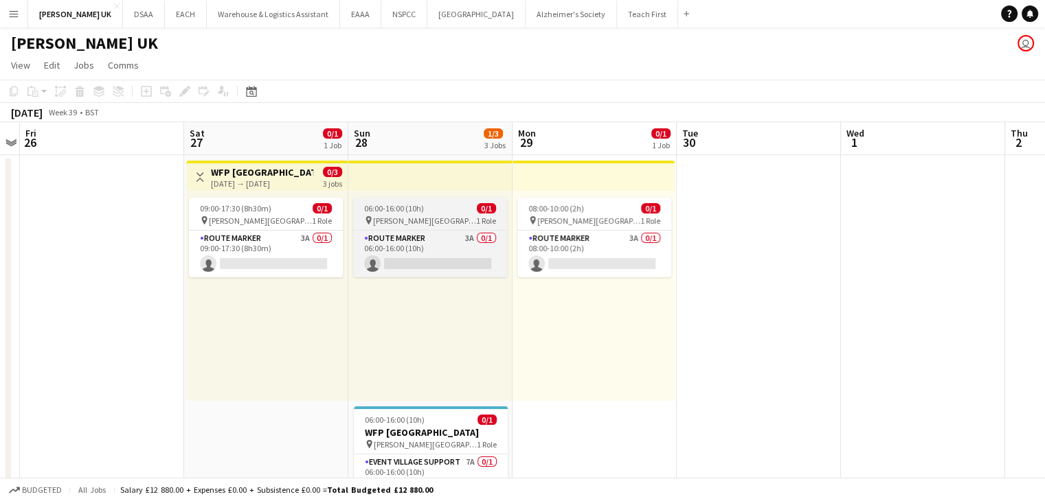
click at [429, 210] on div "06:00-16:00 (10h) 0/1" at bounding box center [430, 208] width 154 height 10
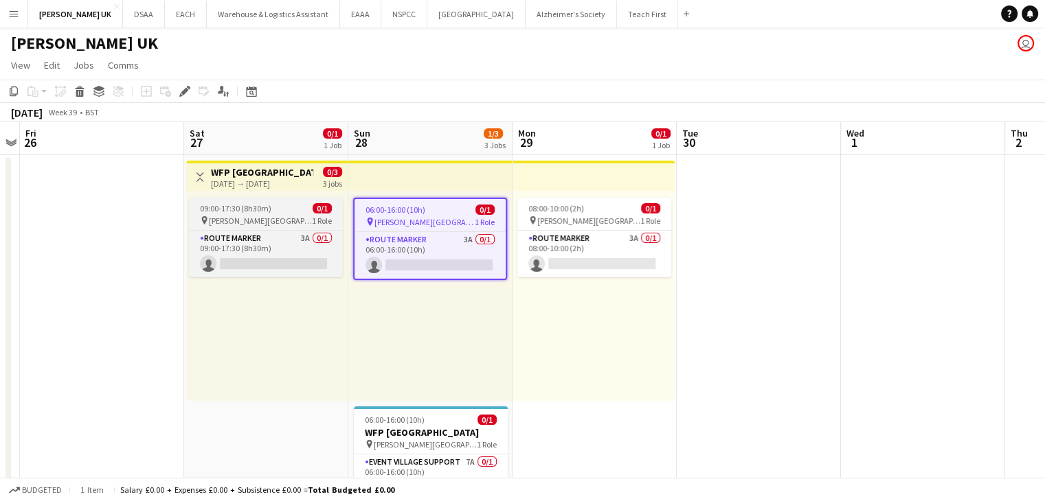
click at [277, 214] on app-job-card "09:00-17:30 (8h30m) 0/1 pin [PERSON_NAME] Park 1 Role Route Marker 3A 0/1 09:00…" at bounding box center [266, 238] width 154 height 80
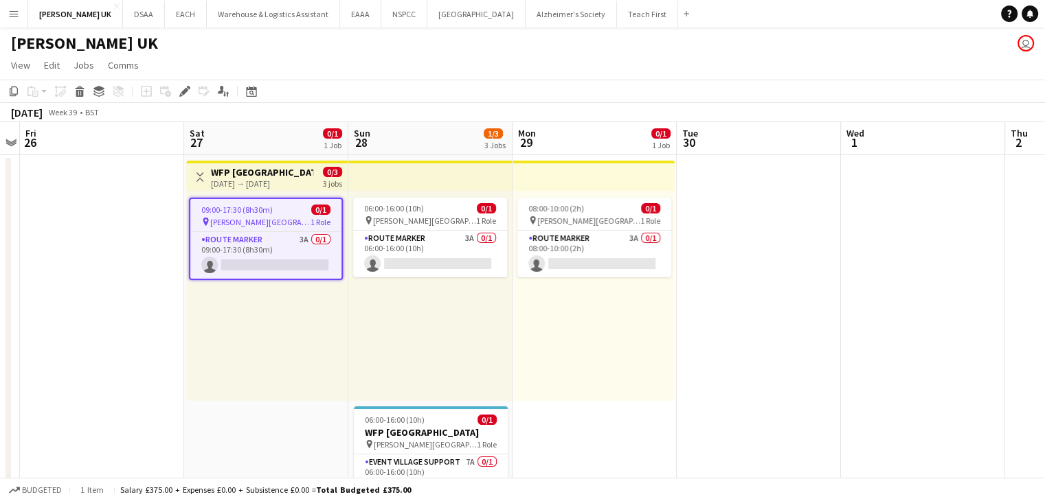
click at [278, 187] on div "[DATE] → [DATE]" at bounding box center [262, 184] width 102 height 10
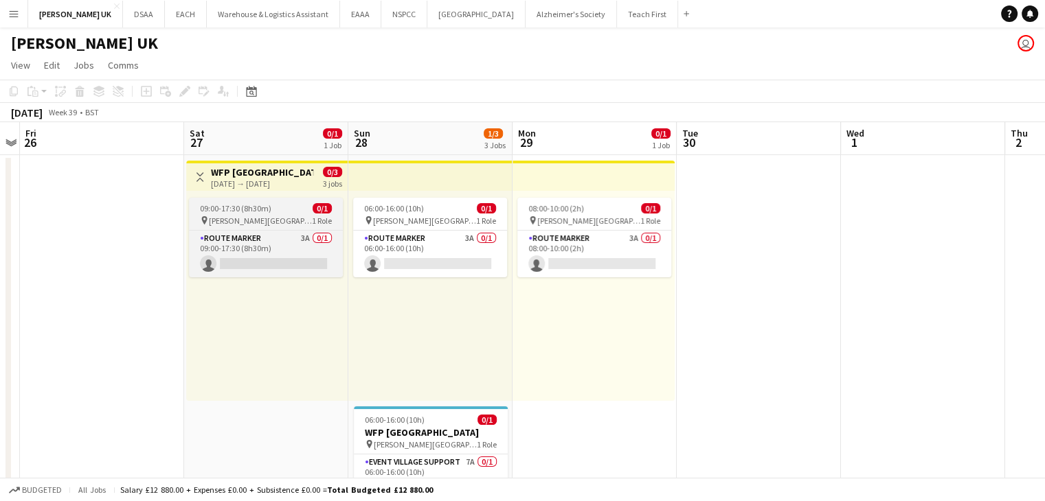
click at [278, 212] on div "09:00-17:30 (8h30m) 0/1" at bounding box center [266, 208] width 154 height 10
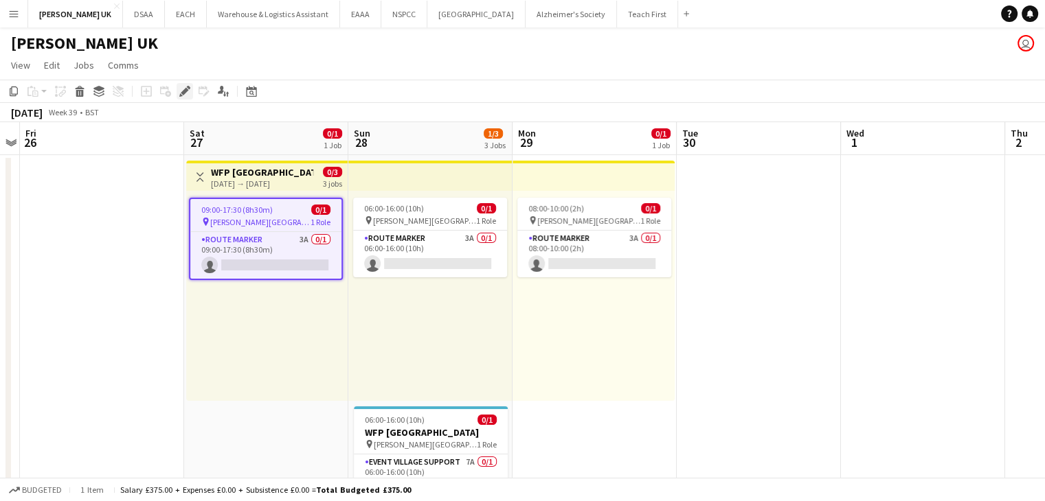
click at [192, 92] on div "Edit" at bounding box center [185, 91] width 16 height 16
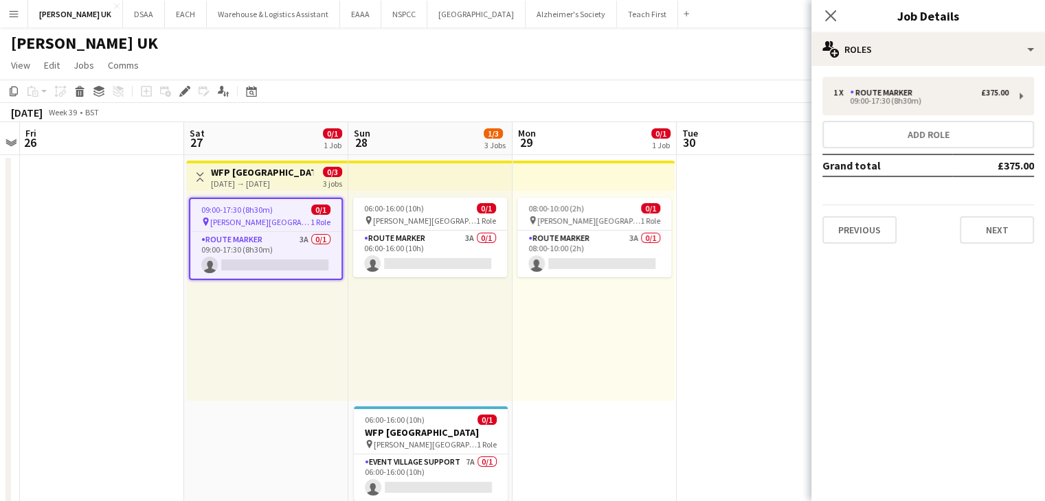
click at [271, 175] on h3 "WFP [GEOGRAPHIC_DATA]" at bounding box center [262, 172] width 102 height 12
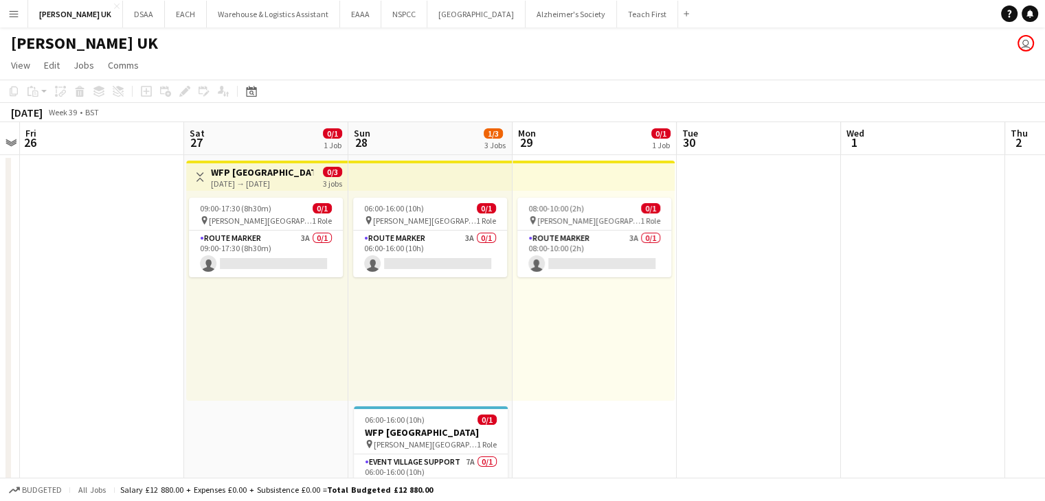
click at [269, 181] on div "[DATE] → [DATE]" at bounding box center [262, 184] width 102 height 10
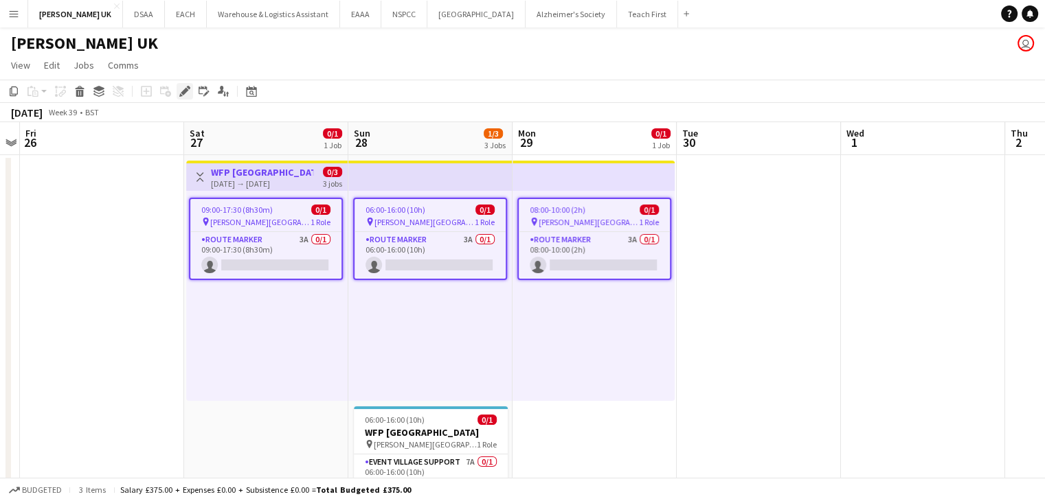
click at [187, 95] on icon "Edit" at bounding box center [184, 91] width 11 height 11
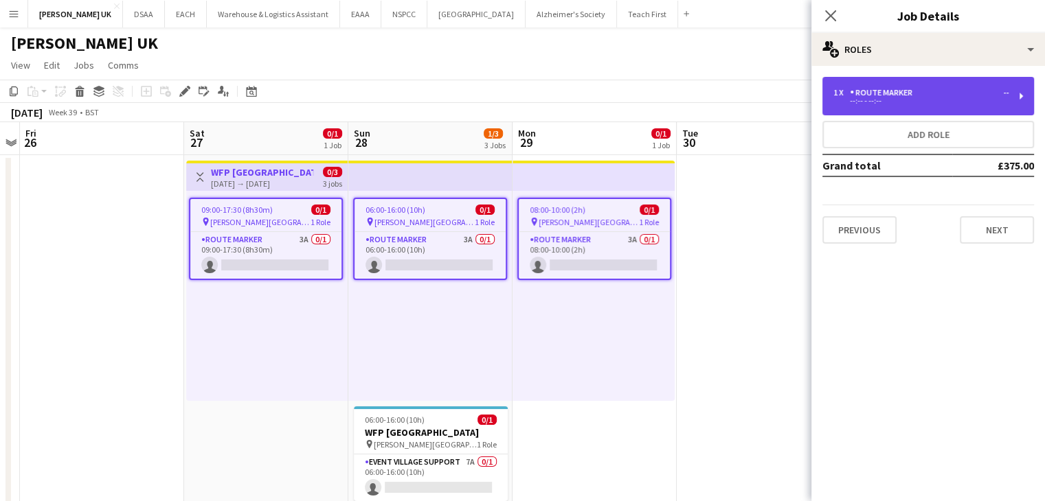
click at [917, 102] on div "--:-- - --:--" at bounding box center [920, 101] width 175 height 7
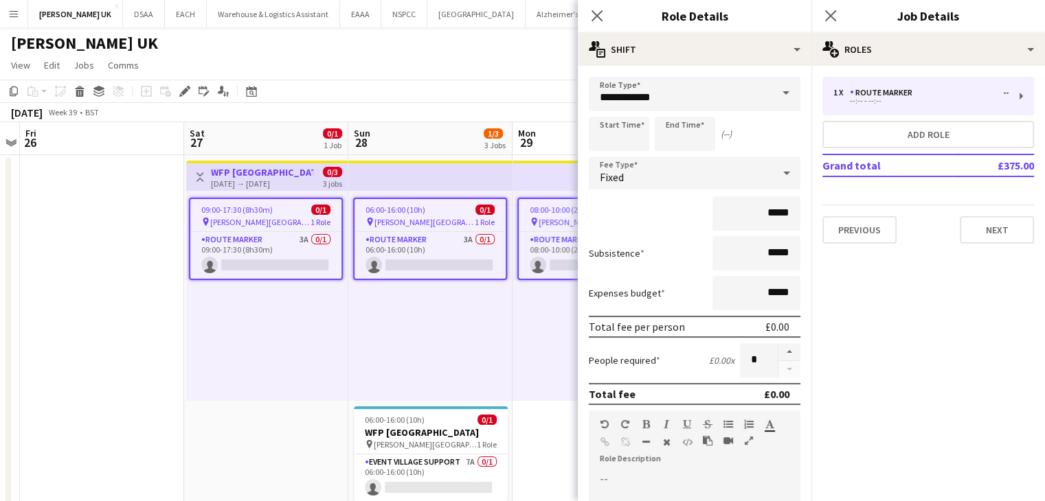
click at [394, 190] on app-top-bar at bounding box center [430, 176] width 164 height 30
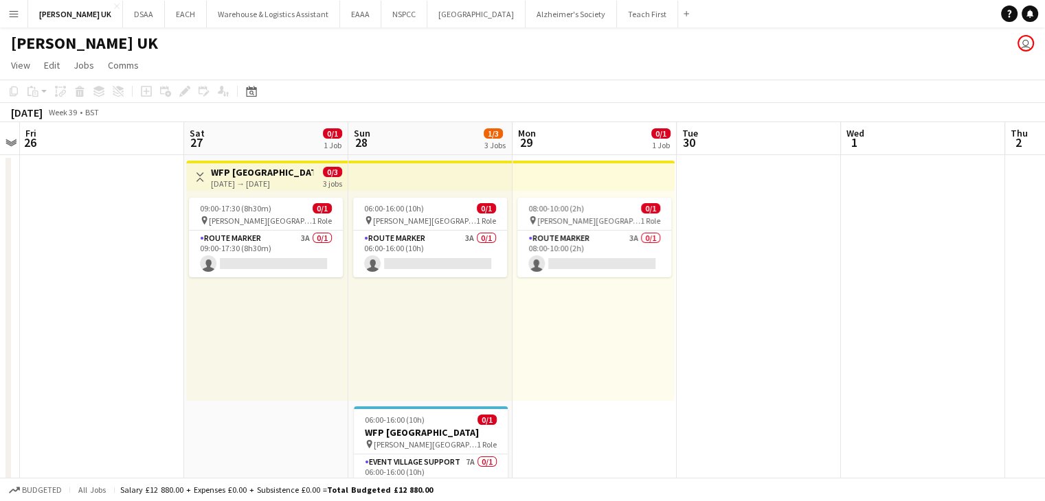
click at [379, 183] on app-top-bar at bounding box center [430, 176] width 164 height 30
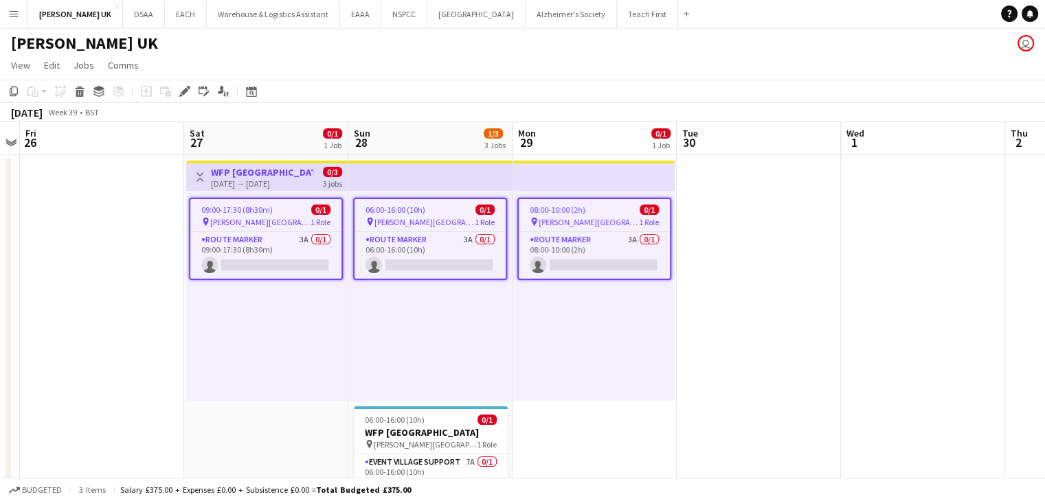
click at [403, 220] on span "[PERSON_NAME][GEOGRAPHIC_DATA]" at bounding box center [424, 222] width 100 height 10
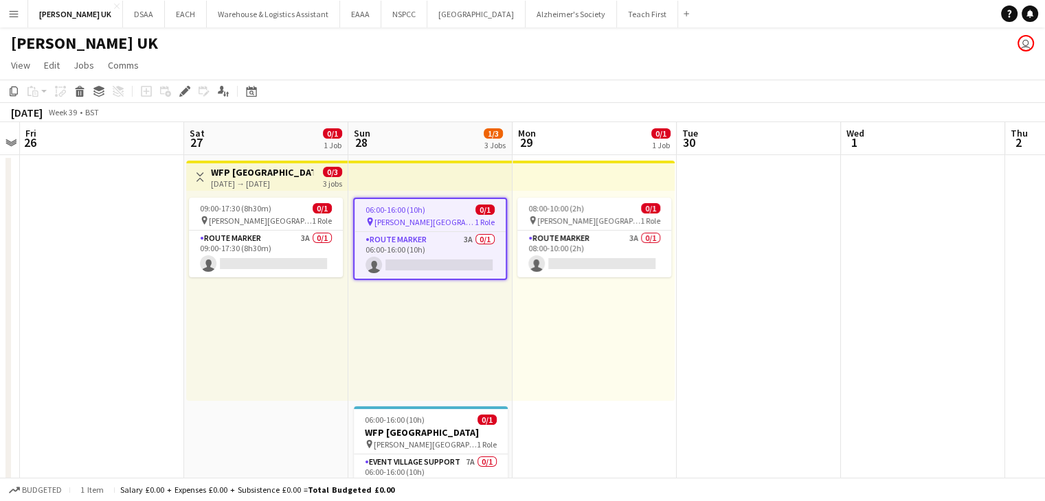
click at [374, 187] on app-top-bar at bounding box center [430, 176] width 164 height 30
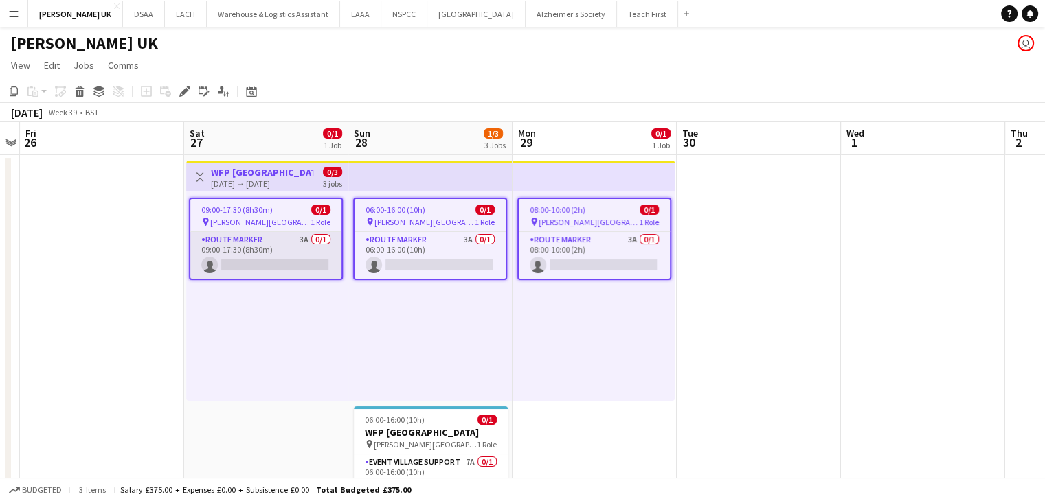
click at [271, 257] on app-card-role "Route Marker 3A 0/1 09:00-17:30 (8h30m) single-neutral-actions" at bounding box center [265, 255] width 151 height 47
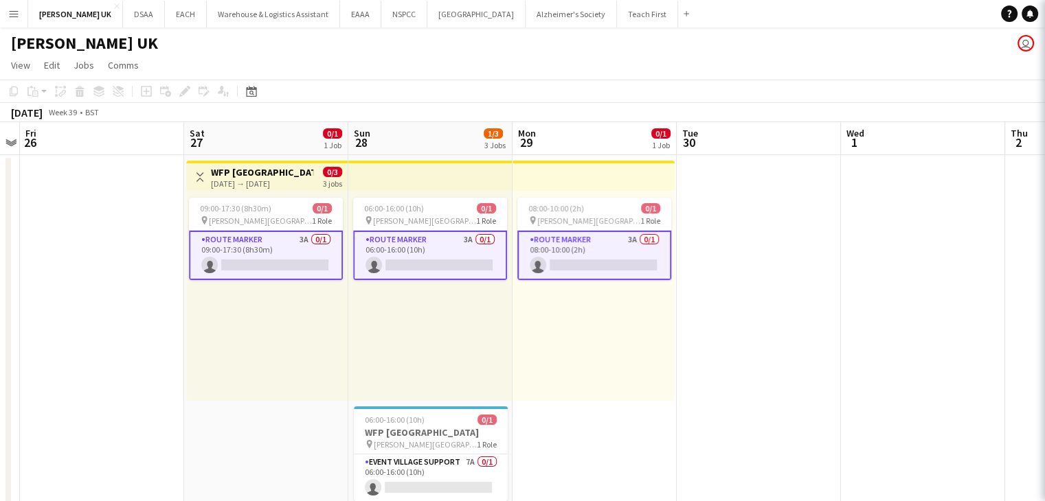
scroll to position [0, 472]
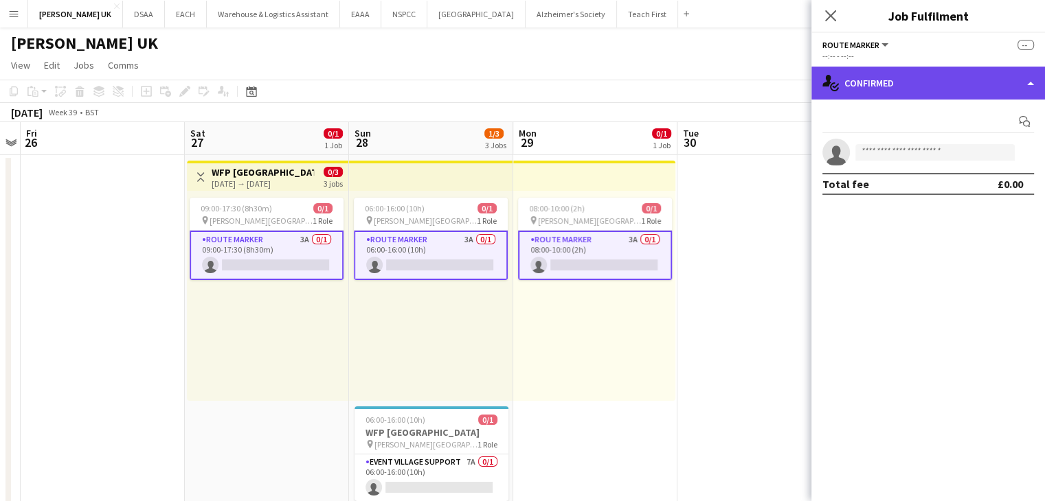
click at [981, 80] on div "single-neutral-actions-check-2 Confirmed" at bounding box center [928, 83] width 234 height 33
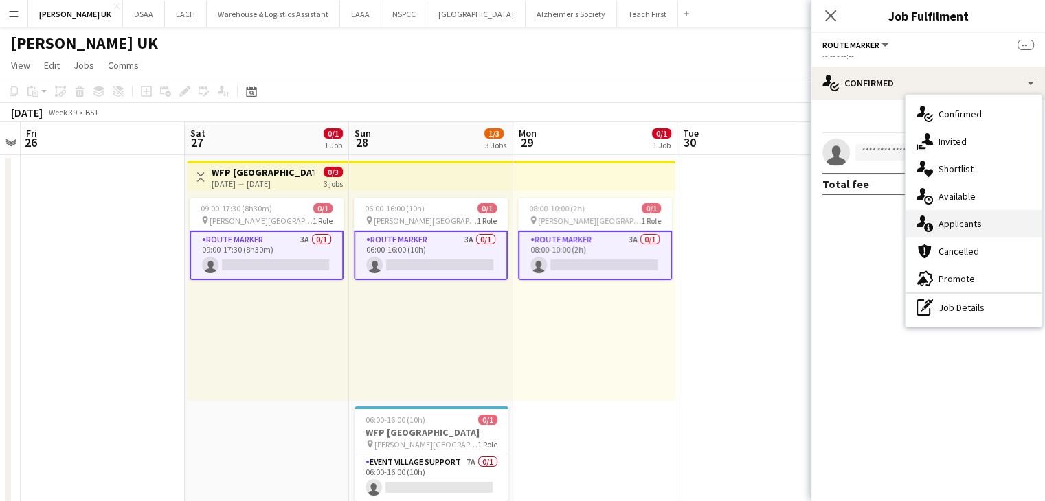
click at [970, 225] on div "single-neutral-actions-information Applicants" at bounding box center [973, 223] width 136 height 27
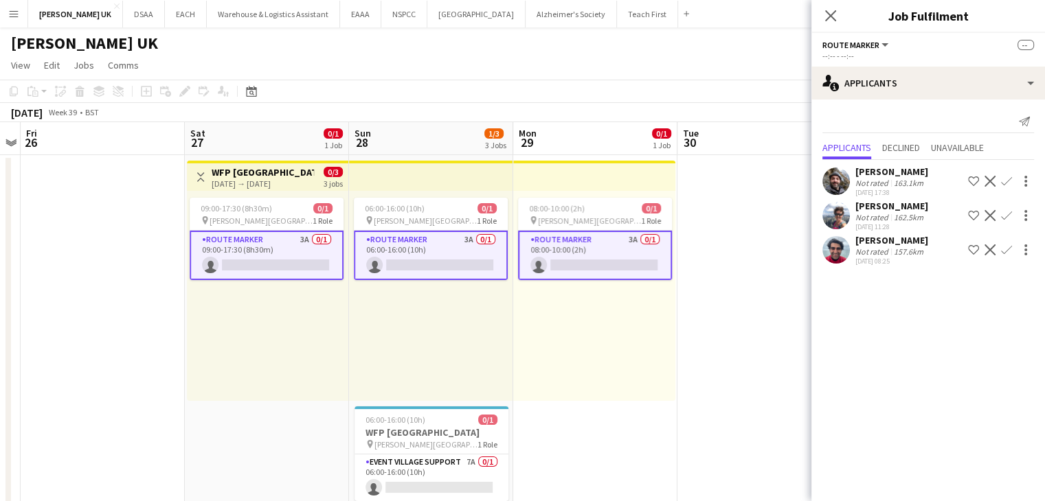
click at [1007, 216] on app-icon "Confirm" at bounding box center [1006, 215] width 11 height 11
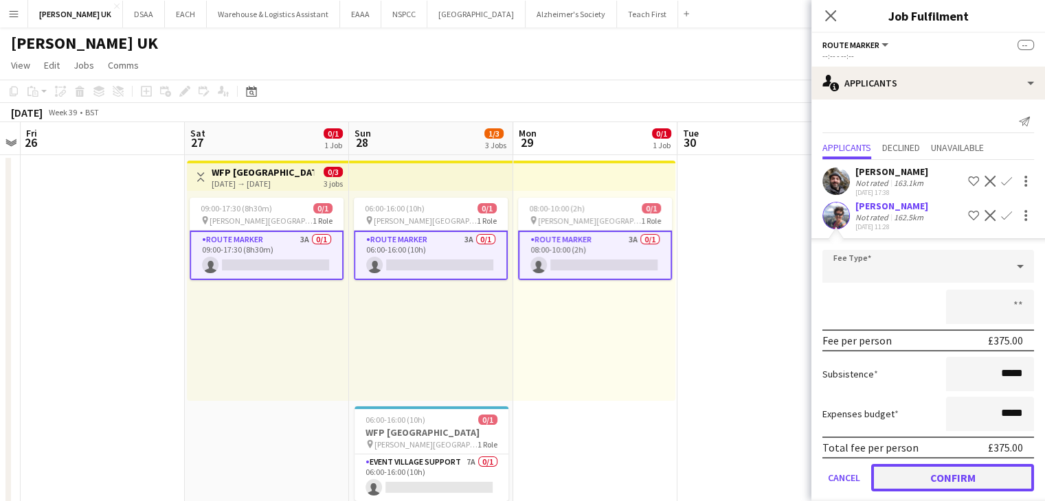
click at [947, 474] on button "Confirm" at bounding box center [952, 477] width 163 height 27
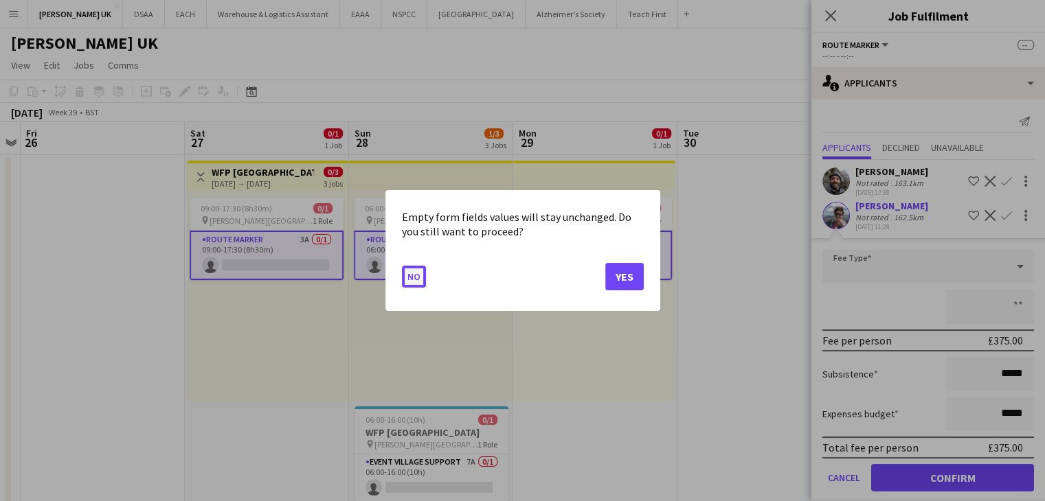
click at [409, 278] on button "No" at bounding box center [414, 277] width 24 height 22
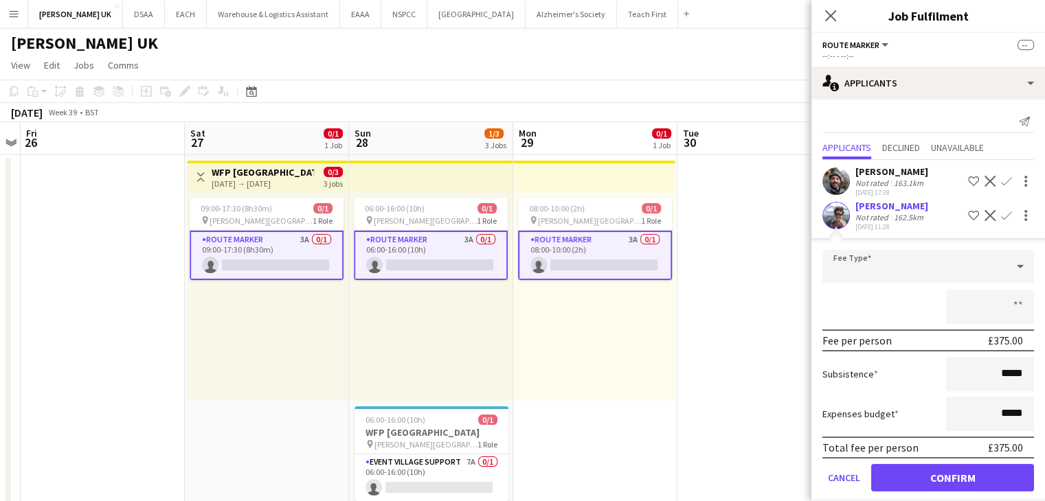
click at [874, 201] on div "[PERSON_NAME]" at bounding box center [891, 206] width 73 height 12
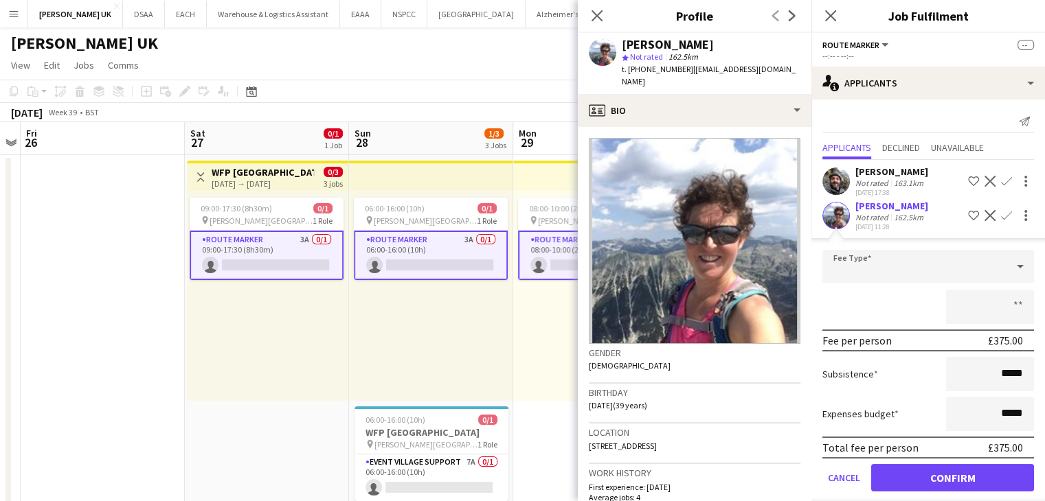
drag, startPoint x: 631, startPoint y: 446, endPoint x: 661, endPoint y: 445, distance: 30.2
click at [657, 445] on span "[STREET_ADDRESS]" at bounding box center [623, 446] width 68 height 10
copy span "Bethesda"
click at [692, 403] on div "Birthday [DEMOGRAPHIC_DATA] (39 years)" at bounding box center [695, 404] width 212 height 40
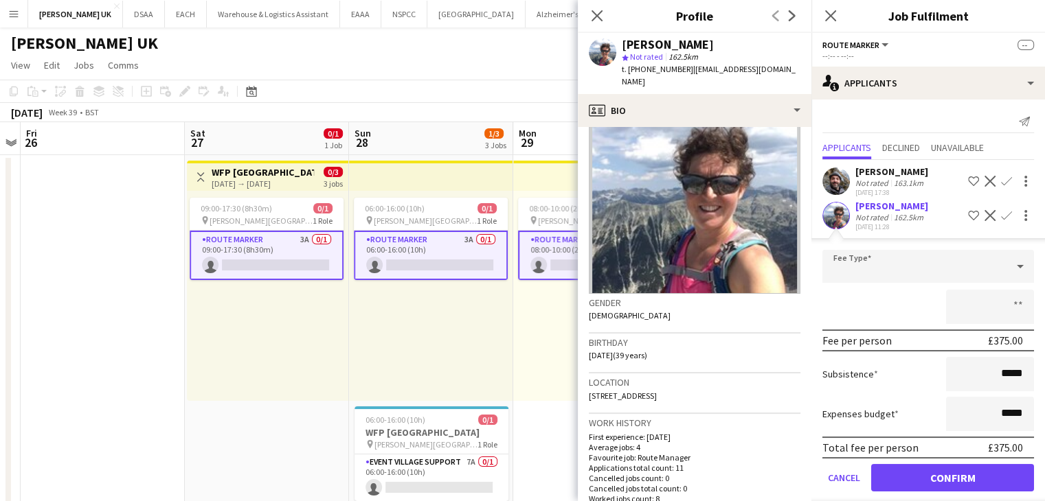
scroll to position [69, 0]
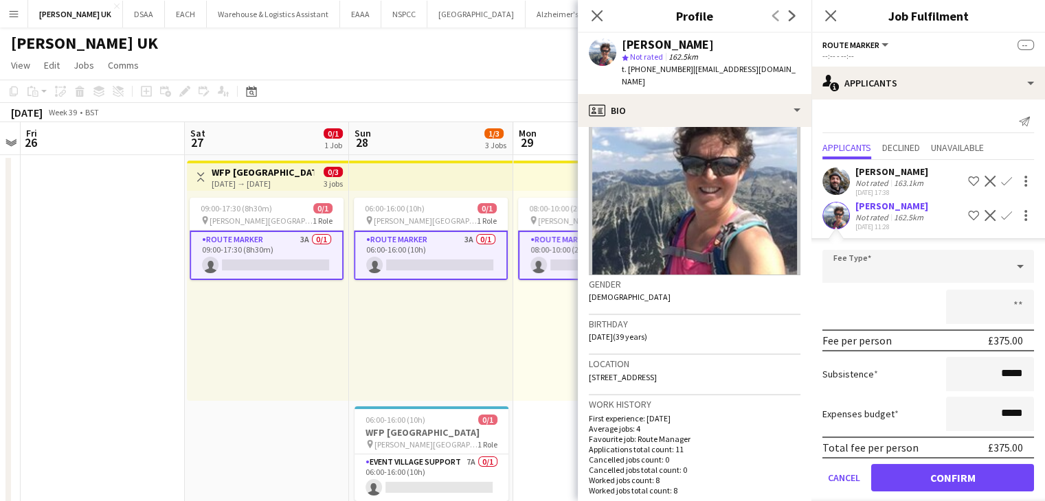
click at [440, 369] on div "06:00-16:00 (10h) 0/1 pin [PERSON_NAME] Park 1 Role Route Marker 3A 0/1 06:00-1…" at bounding box center [431, 296] width 164 height 210
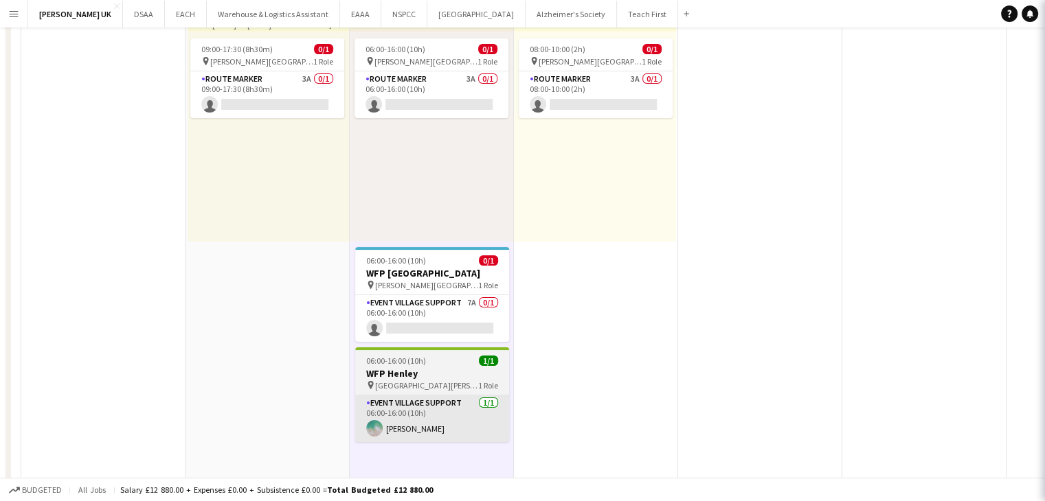
scroll to position [206, 0]
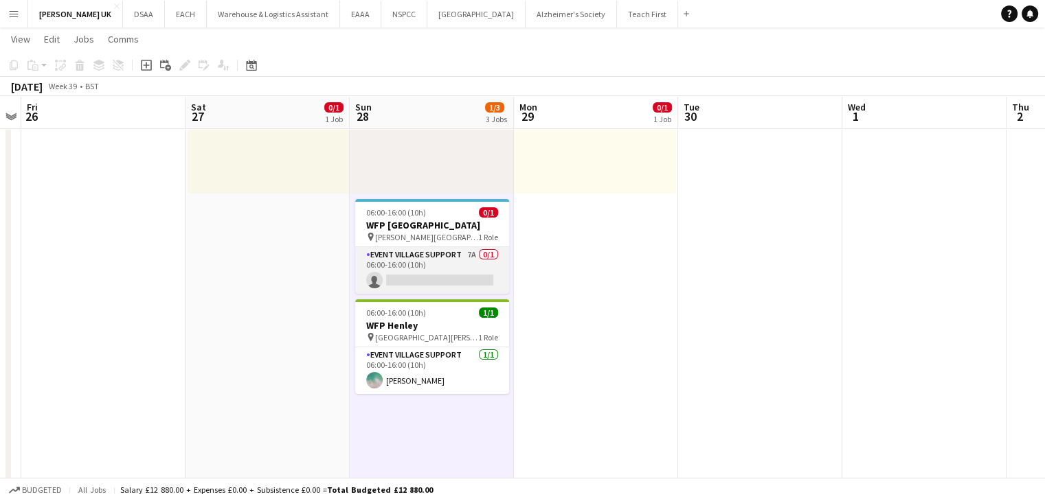
click at [456, 256] on app-card-role "Event Village Support 7A 0/1 06:00-16:00 (10h) single-neutral-actions" at bounding box center [432, 270] width 154 height 47
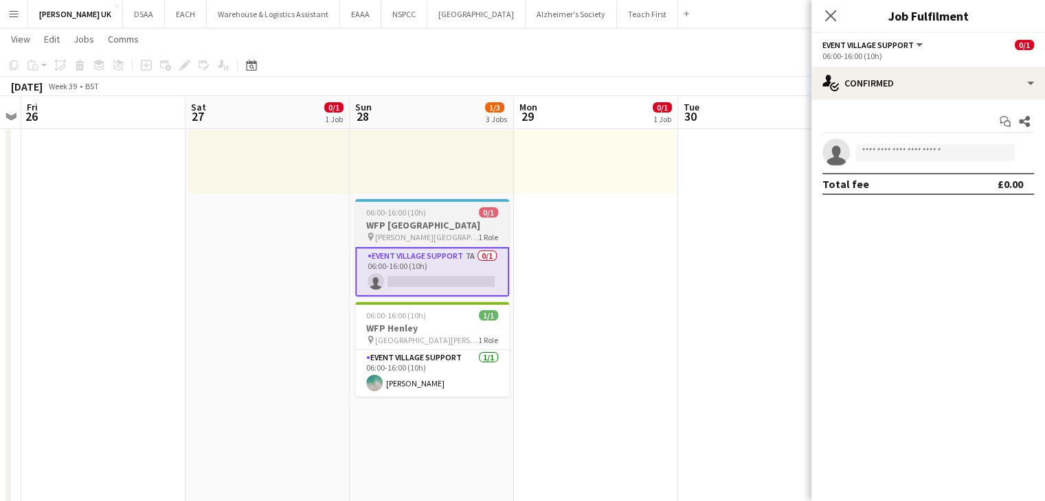
click at [439, 212] on div "06:00-16:00 (10h) 0/1" at bounding box center [432, 212] width 154 height 10
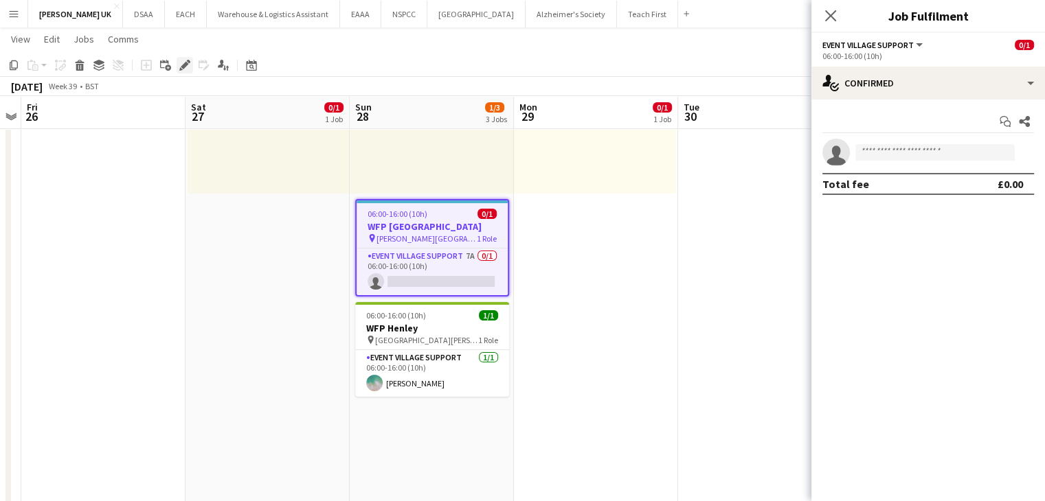
click at [187, 64] on icon at bounding box center [185, 66] width 8 height 8
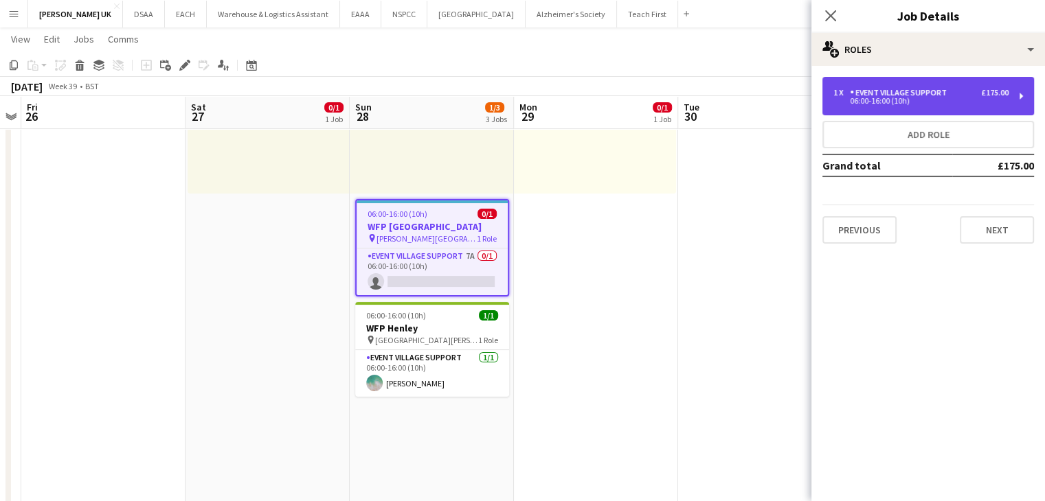
drag, startPoint x: 885, startPoint y: 100, endPoint x: 890, endPoint y: 106, distance: 7.8
click at [886, 102] on div "06:00-16:00 (10h)" at bounding box center [920, 101] width 175 height 7
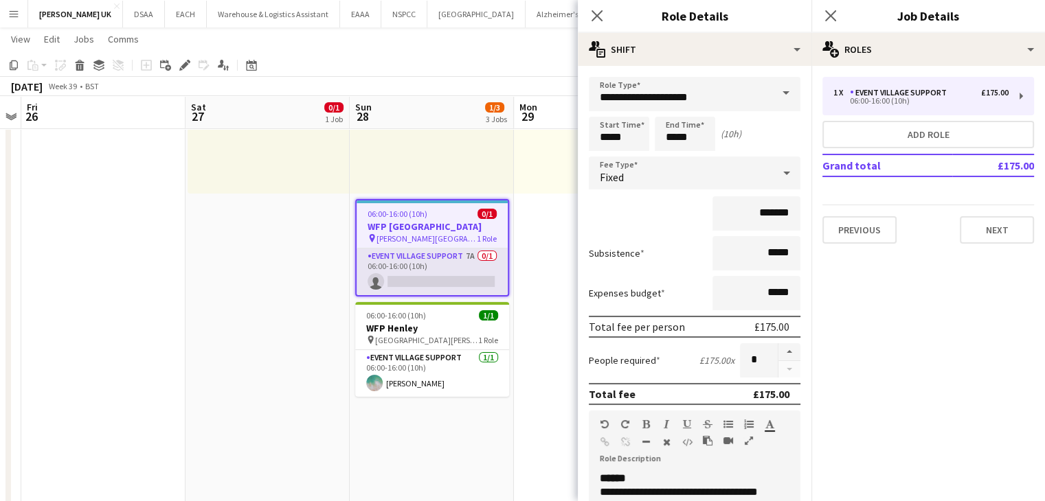
click at [402, 274] on app-card-role "Event Village Support 7A 0/1 06:00-16:00 (10h) single-neutral-actions" at bounding box center [431, 272] width 151 height 47
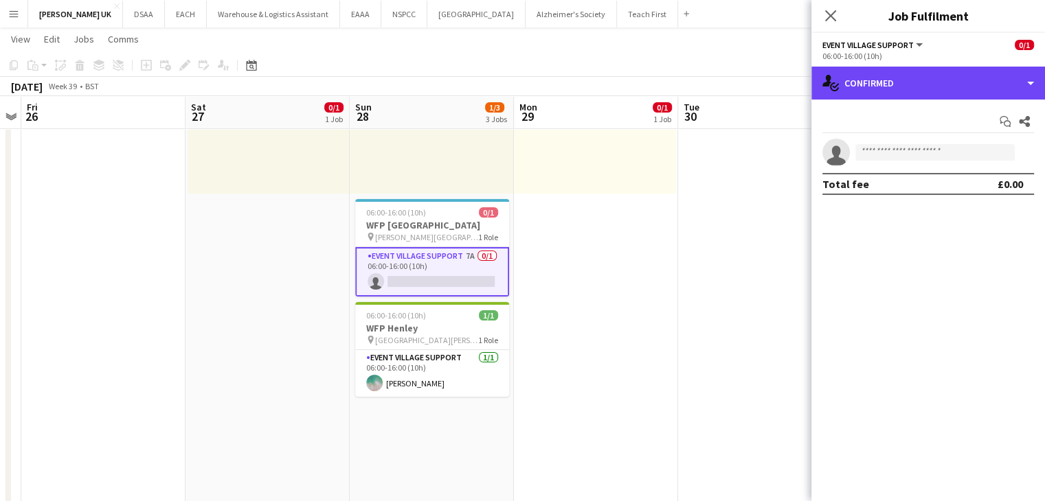
drag, startPoint x: 907, startPoint y: 78, endPoint x: 918, endPoint y: 100, distance: 24.6
click at [906, 80] on div "single-neutral-actions-check-2 Confirmed" at bounding box center [928, 83] width 234 height 33
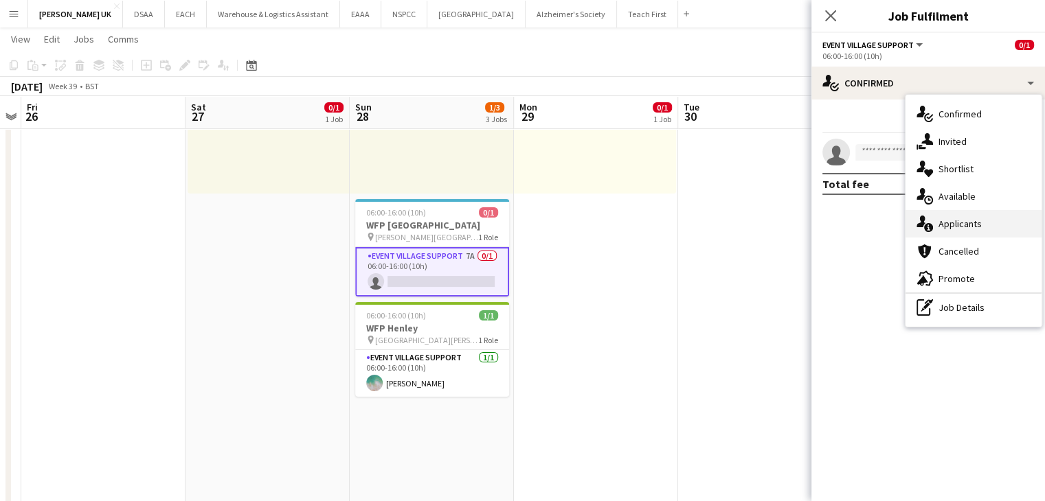
click at [964, 224] on div "single-neutral-actions-information Applicants" at bounding box center [973, 223] width 136 height 27
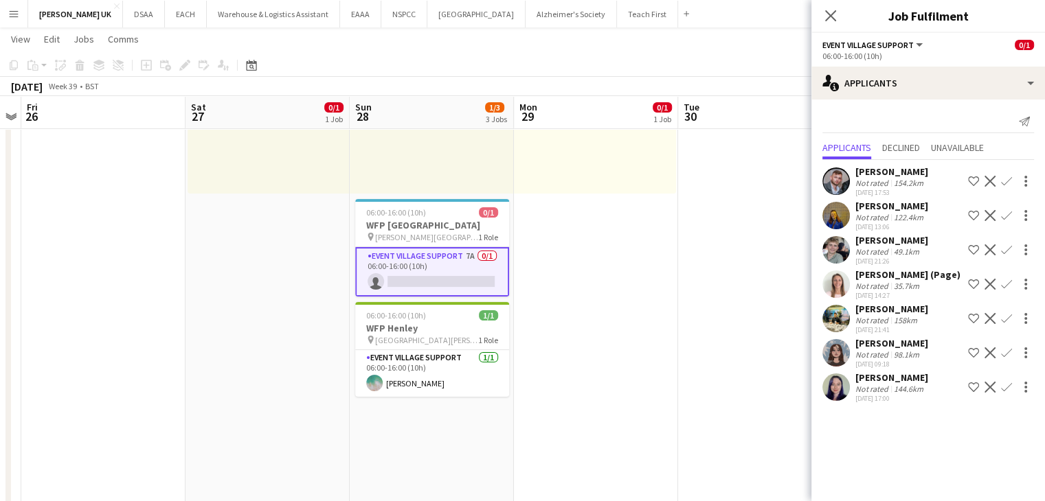
click at [1006, 282] on app-icon "Confirm" at bounding box center [1006, 284] width 11 height 11
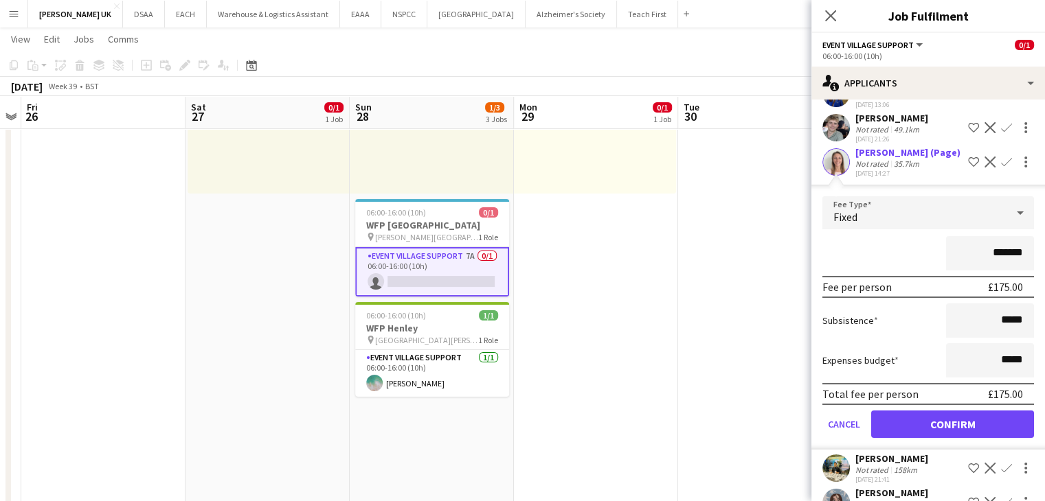
scroll to position [186, 0]
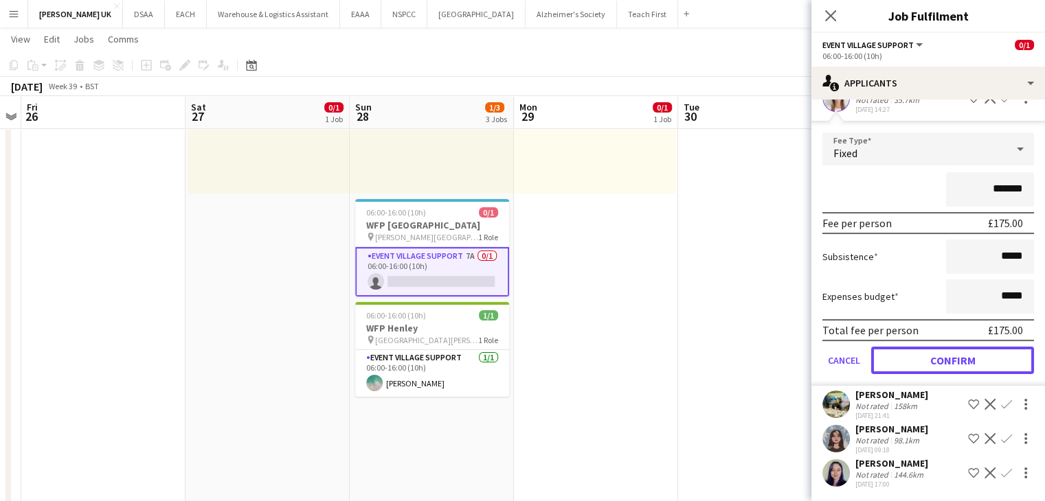
click at [938, 355] on button "Confirm" at bounding box center [952, 360] width 163 height 27
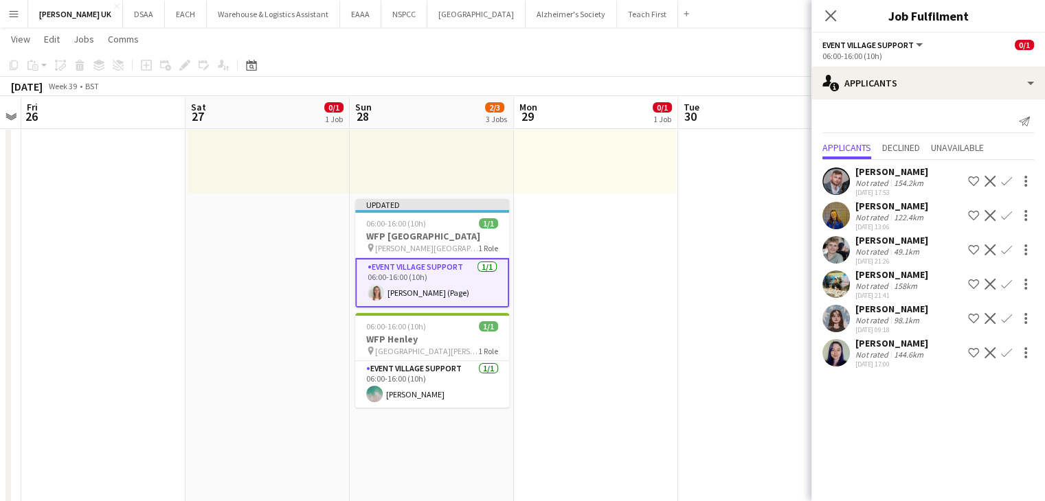
scroll to position [0, 0]
click at [707, 279] on app-date-cell at bounding box center [760, 258] width 164 height 621
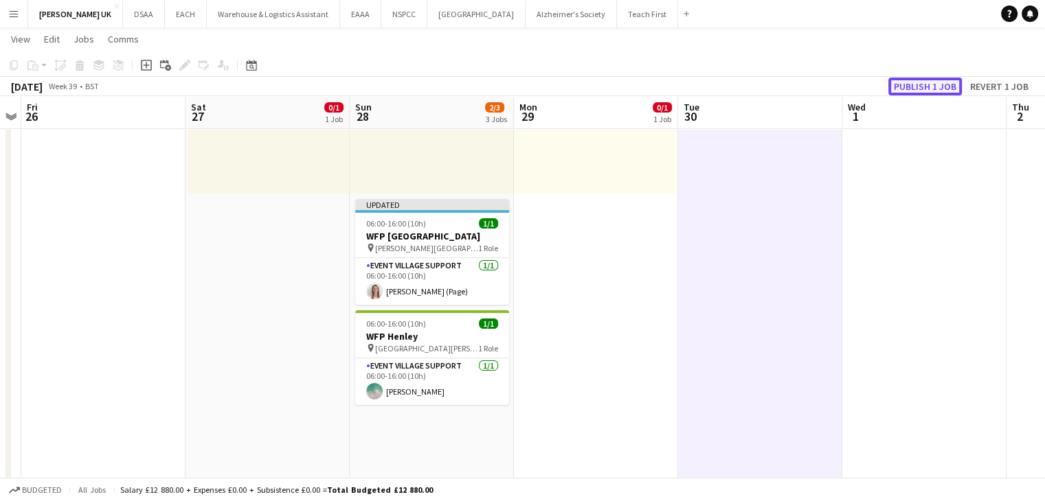
click at [932, 91] on button "Publish 1 job" at bounding box center [924, 87] width 73 height 18
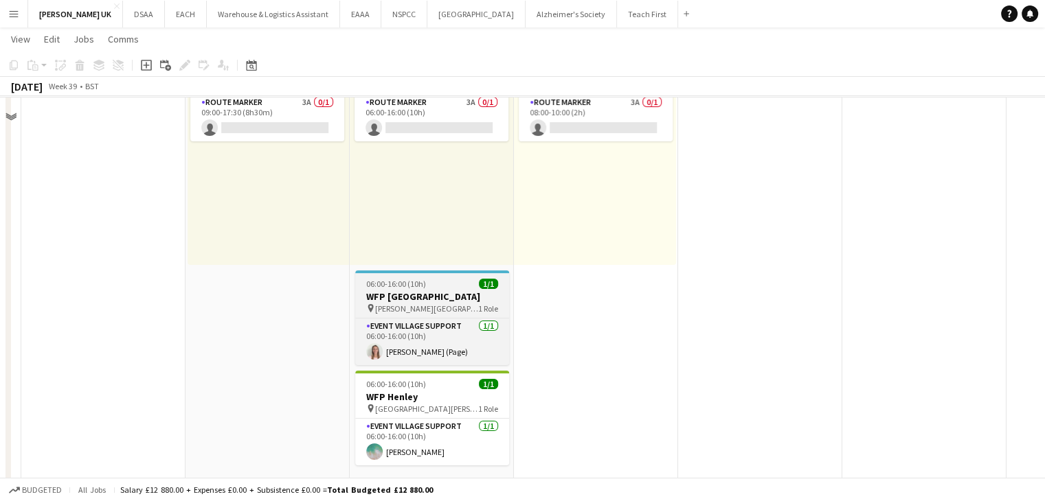
scroll to position [137, 0]
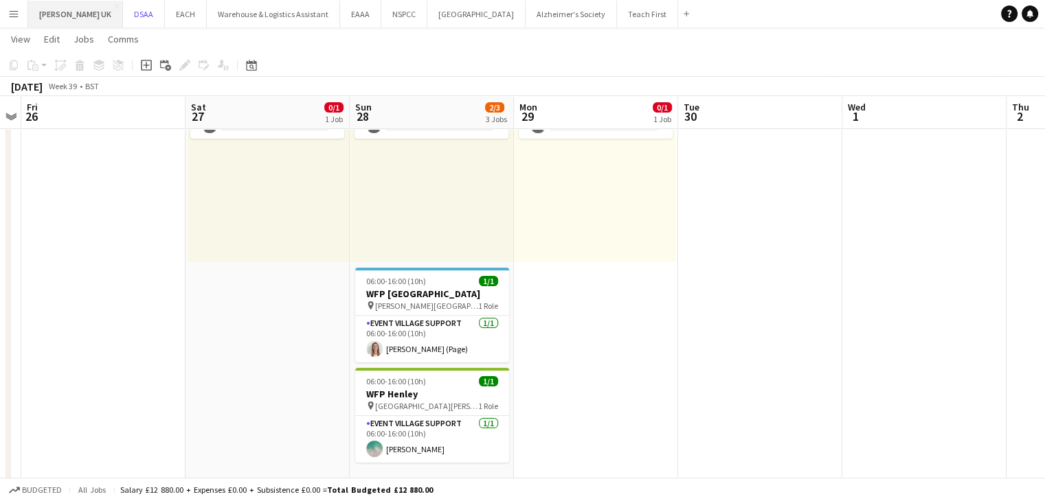
click at [132, 14] on button "DSAA Close" at bounding box center [144, 14] width 42 height 27
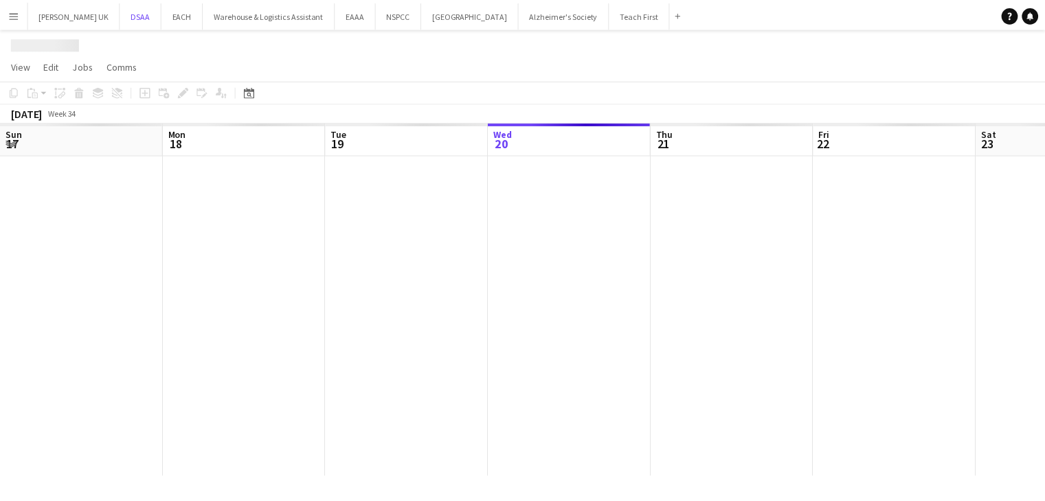
scroll to position [0, 328]
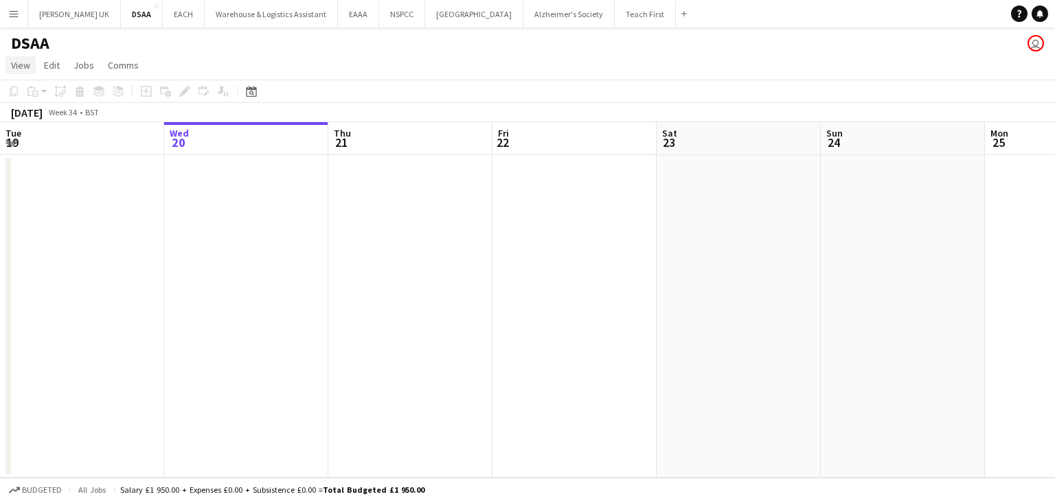
click at [16, 62] on span "View" at bounding box center [20, 65] width 19 height 12
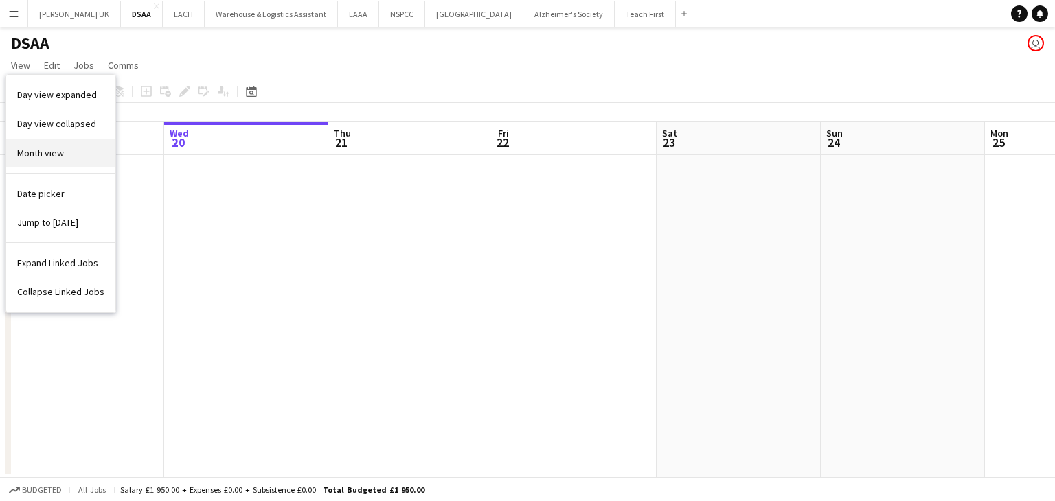
click at [31, 157] on span "Month view" at bounding box center [40, 153] width 47 height 12
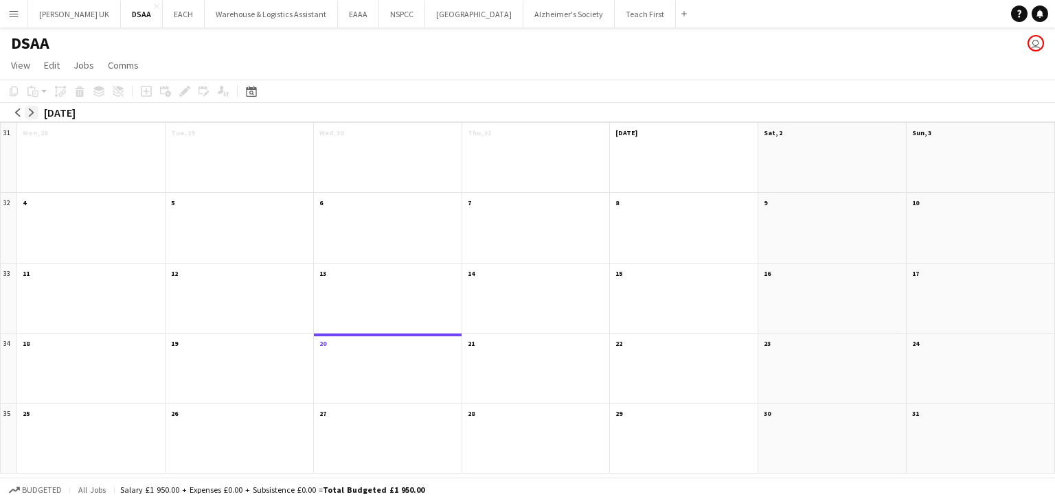
click at [26, 113] on button "arrow-right" at bounding box center [32, 113] width 14 height 14
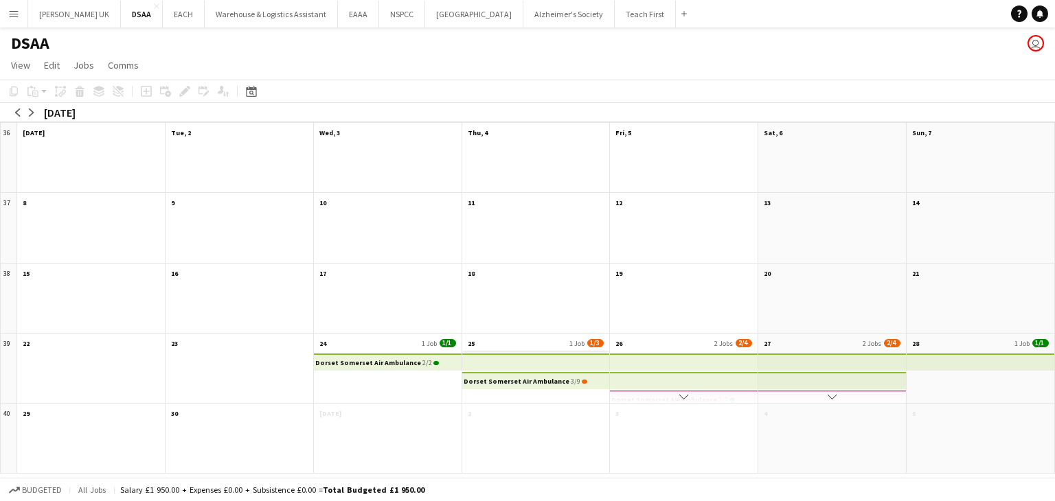
click at [549, 349] on app-month-view-date-header "25 1 Job 1/3" at bounding box center [536, 342] width 148 height 17
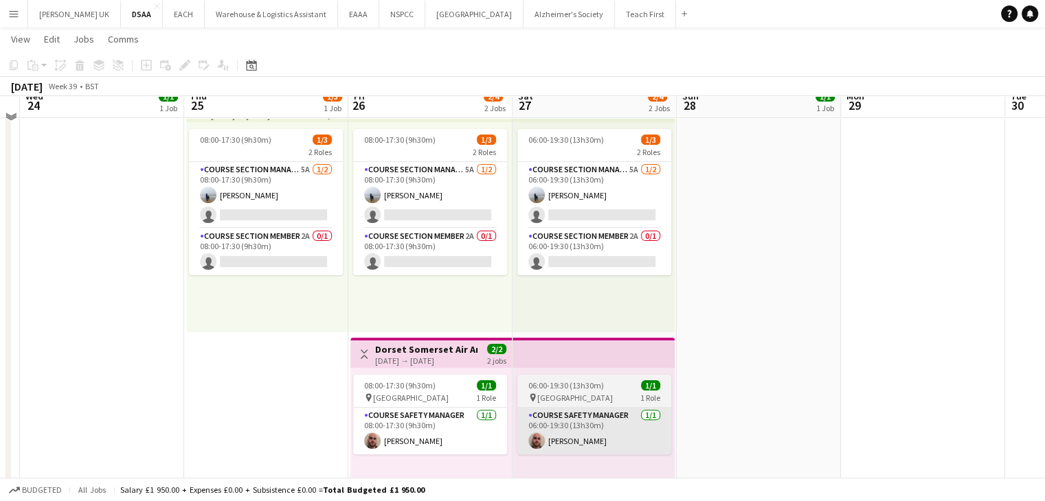
scroll to position [343, 0]
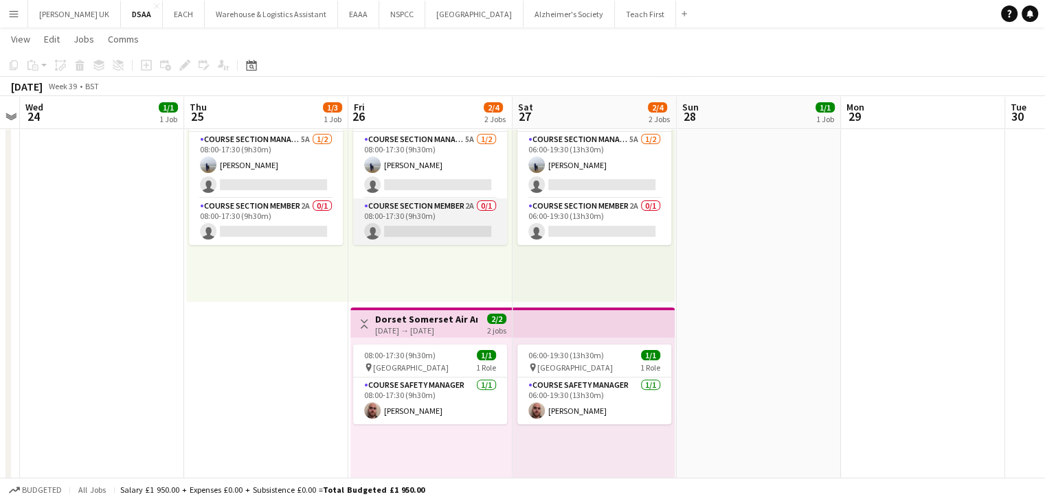
click at [441, 216] on app-card-role "Course Section Member 2A 0/1 08:00-17:30 (9h30m) single-neutral-actions" at bounding box center [430, 222] width 154 height 47
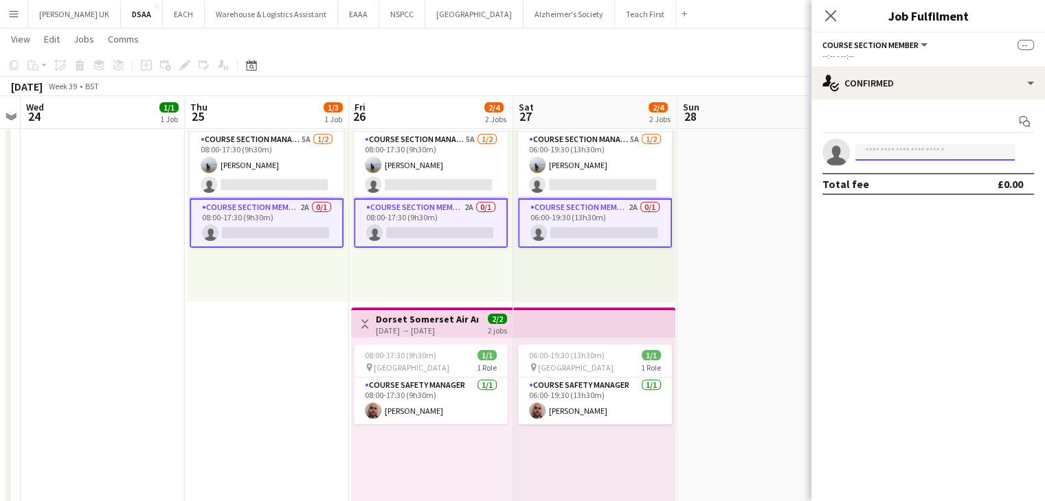
click at [881, 155] on input at bounding box center [934, 152] width 159 height 16
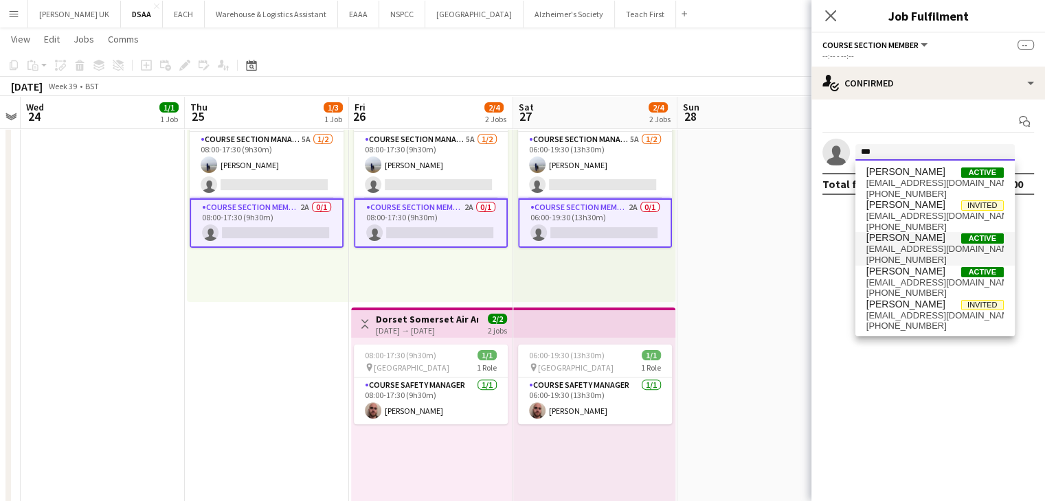
type input "***"
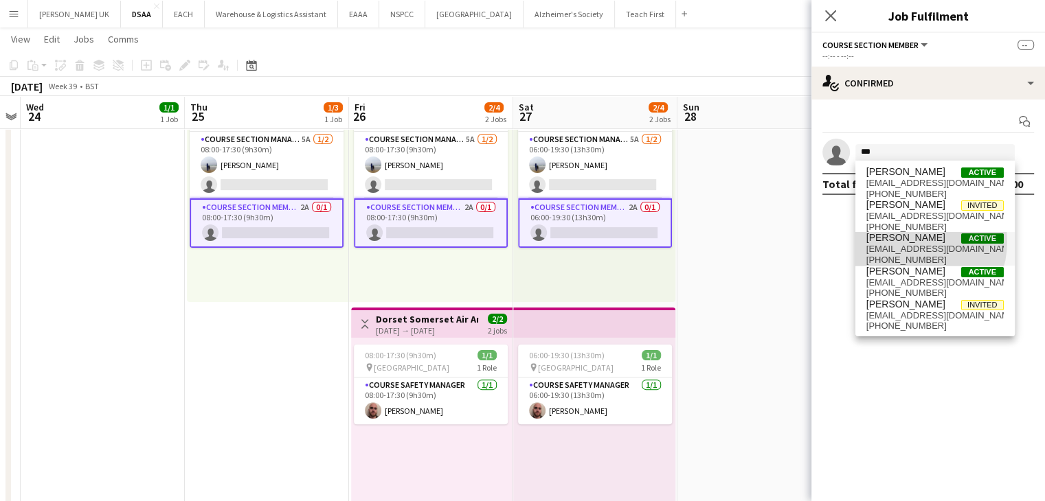
click at [911, 242] on span "[PERSON_NAME]" at bounding box center [905, 238] width 79 height 12
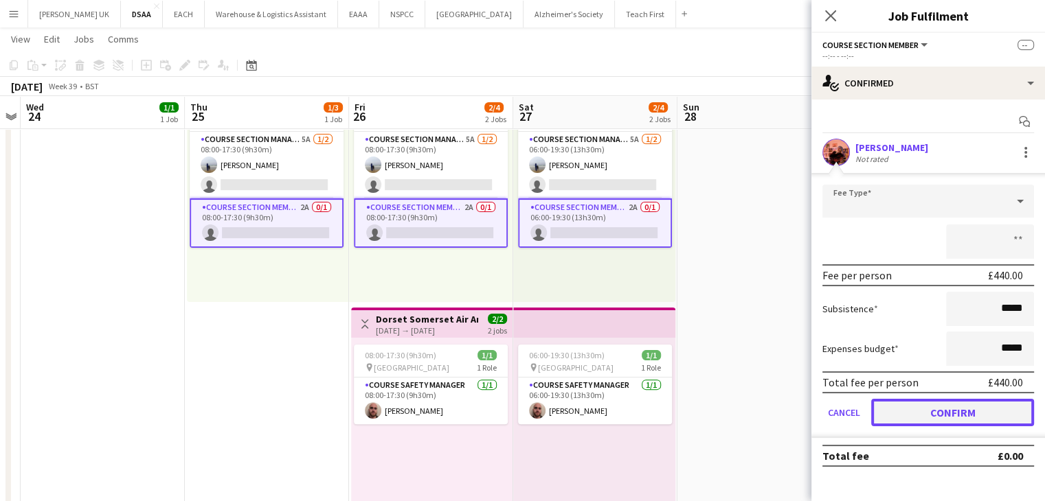
click at [974, 418] on button "Confirm" at bounding box center [952, 412] width 163 height 27
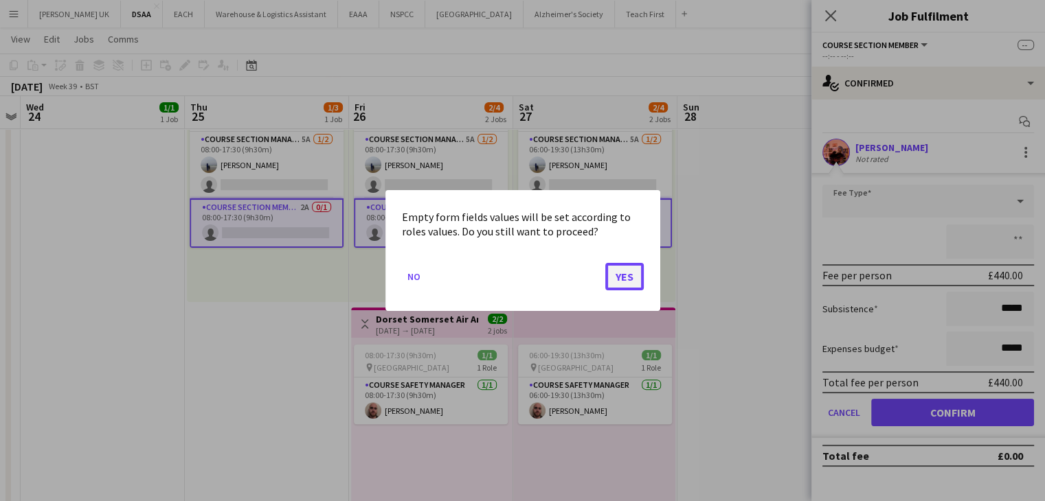
click at [622, 275] on button "Yes" at bounding box center [624, 276] width 38 height 27
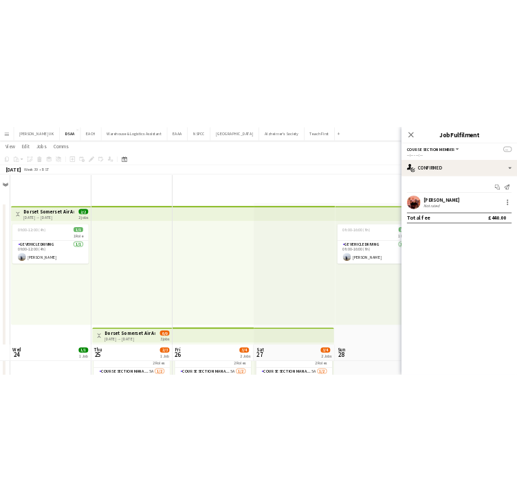
scroll to position [343, 0]
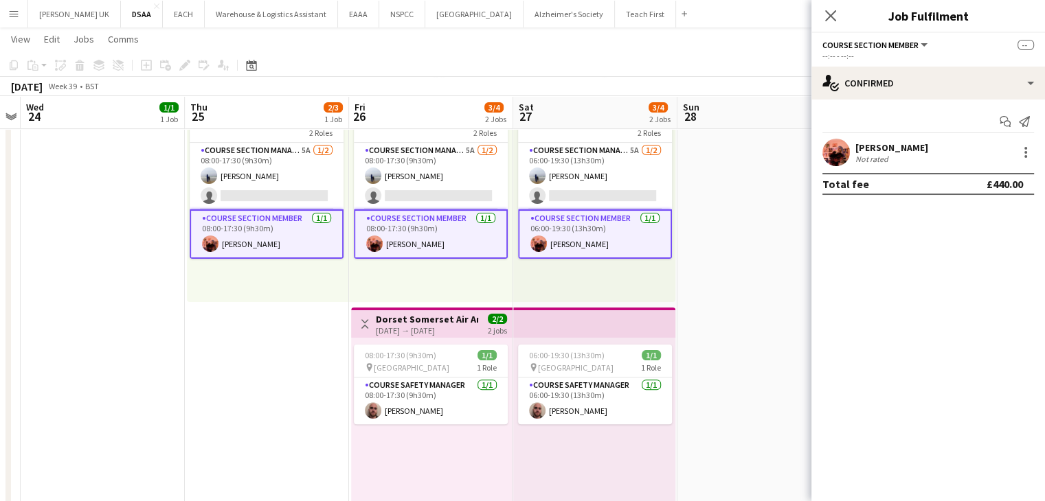
click at [751, 220] on app-date-cell "08:00-16:00 (8h) 1/1 1 Role GE Vehicle Driving [DATE] 08:00-16:00 (8h) [PERSON_…" at bounding box center [759, 181] width 164 height 743
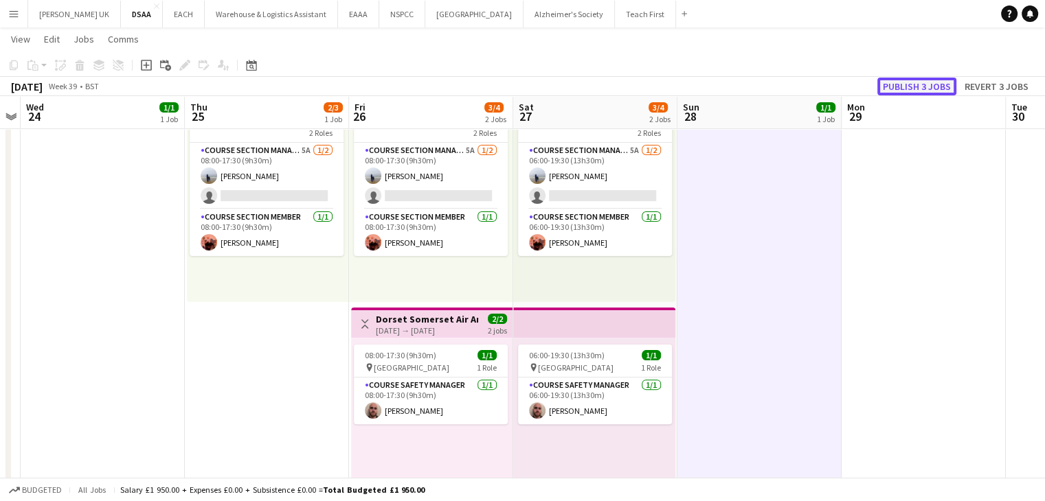
click at [938, 84] on button "Publish 3 jobs" at bounding box center [916, 87] width 79 height 18
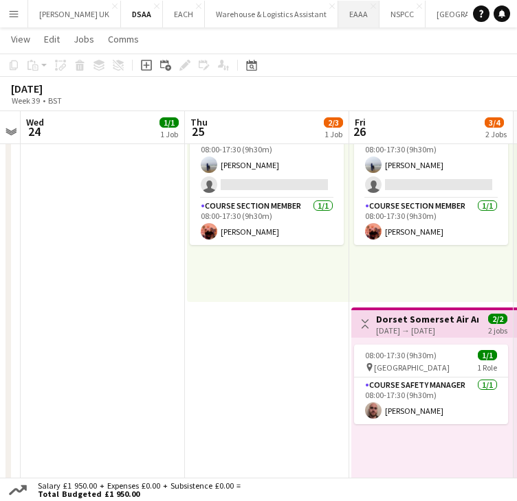
click at [340, 14] on button "EAAA Close" at bounding box center [358, 14] width 41 height 27
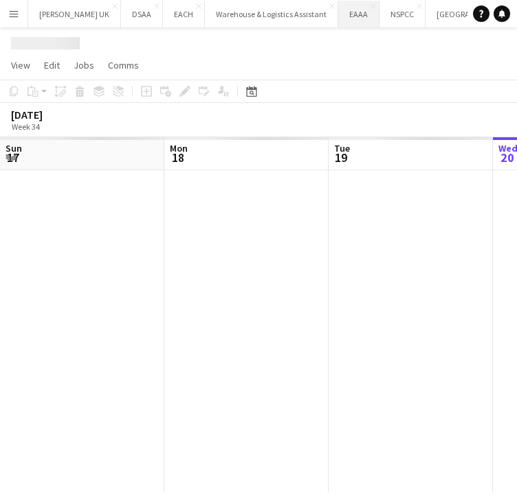
scroll to position [0, 328]
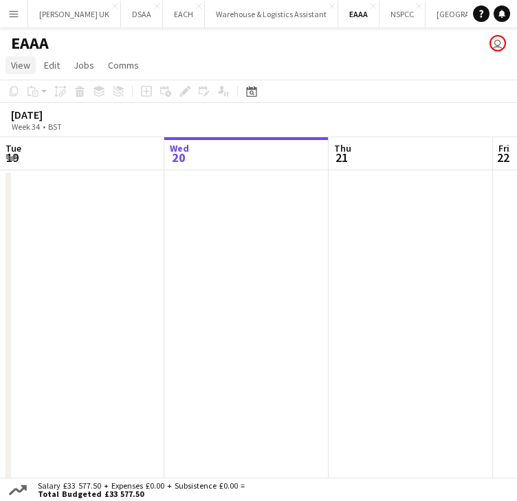
click at [14, 61] on span "View" at bounding box center [20, 65] width 19 height 12
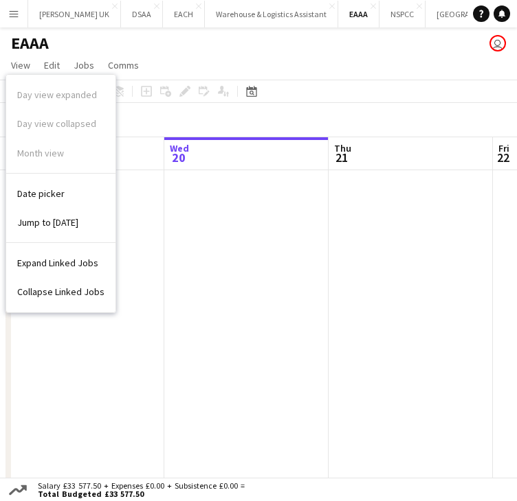
click at [324, 251] on app-date-cell at bounding box center [246, 331] width 164 height 323
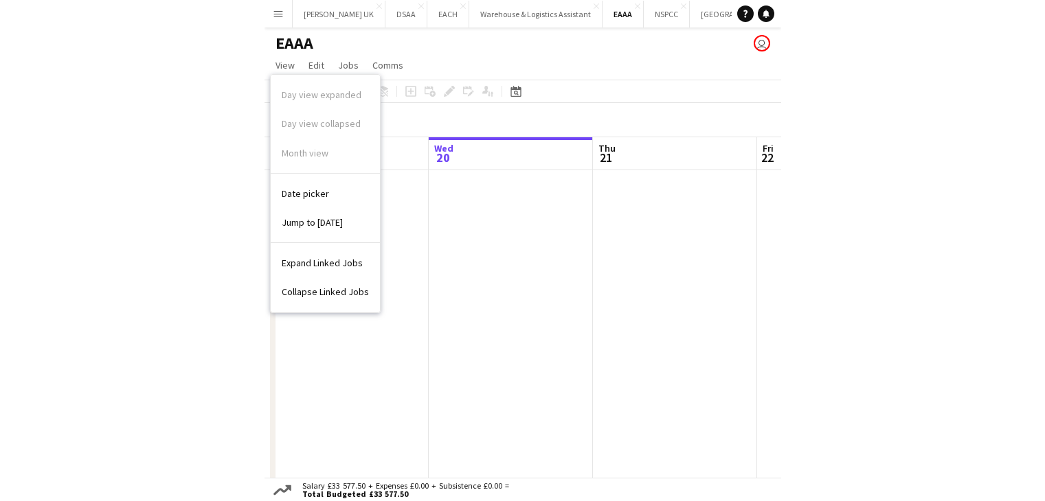
scroll to position [0, 327]
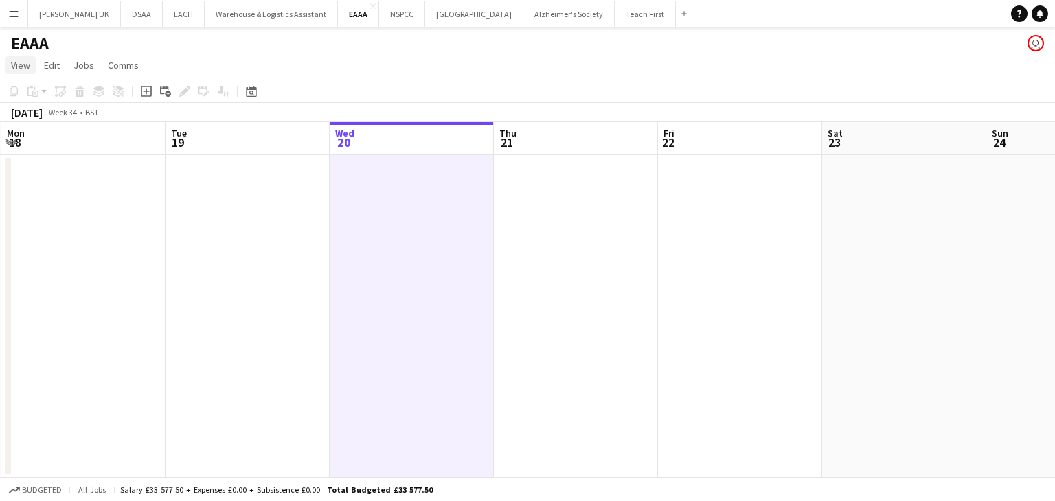
click at [12, 65] on span "View" at bounding box center [20, 65] width 19 height 12
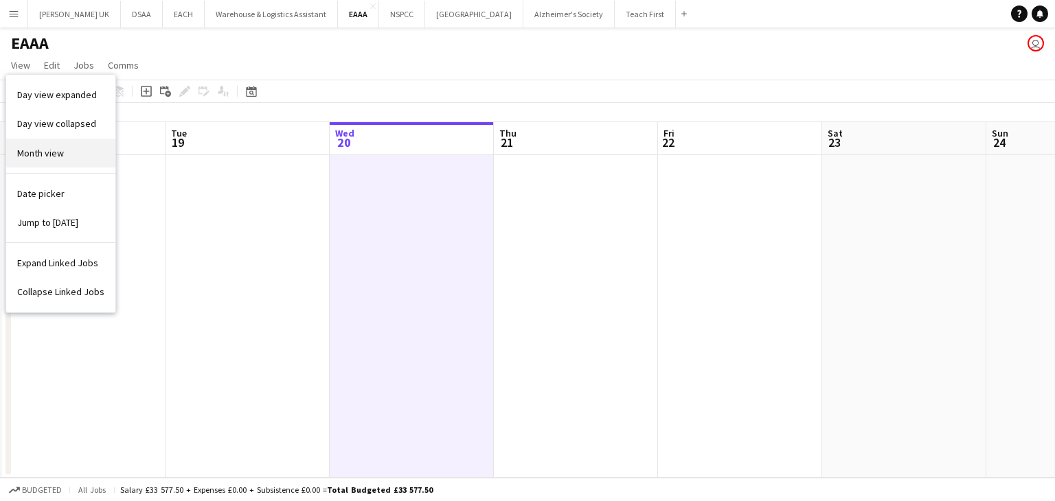
click at [68, 161] on link "Month view" at bounding box center [60, 153] width 109 height 29
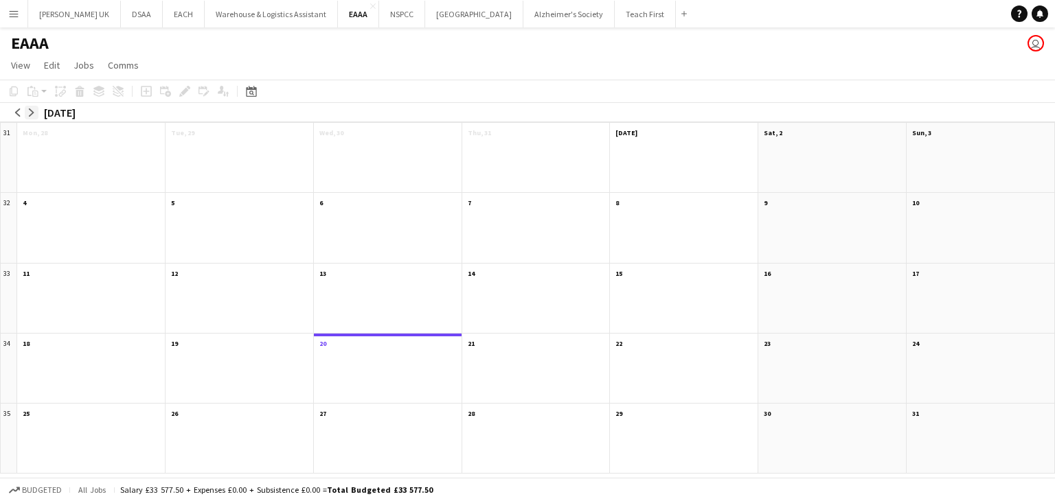
click at [26, 111] on button "arrow-right" at bounding box center [32, 113] width 14 height 14
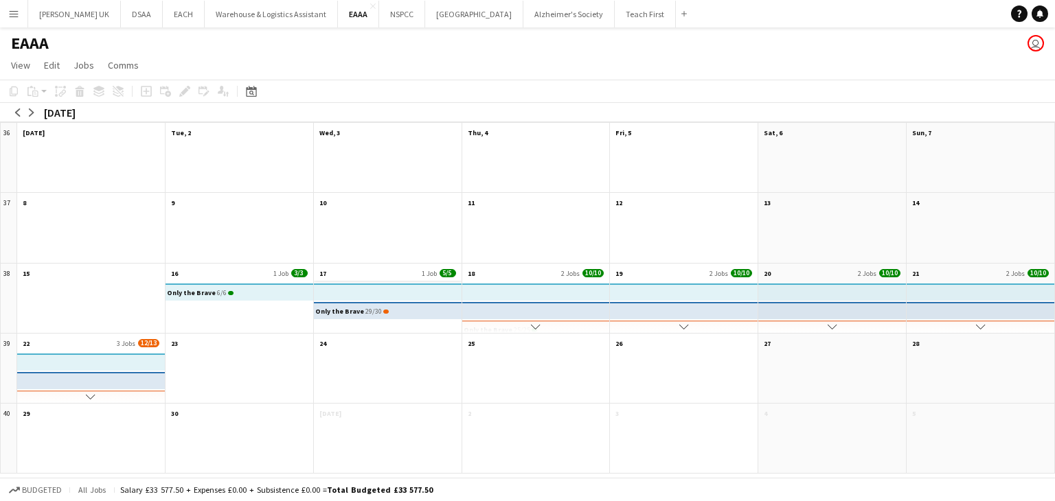
click at [357, 275] on app-month-view-date-header "17 1 Job 5/5" at bounding box center [388, 272] width 148 height 17
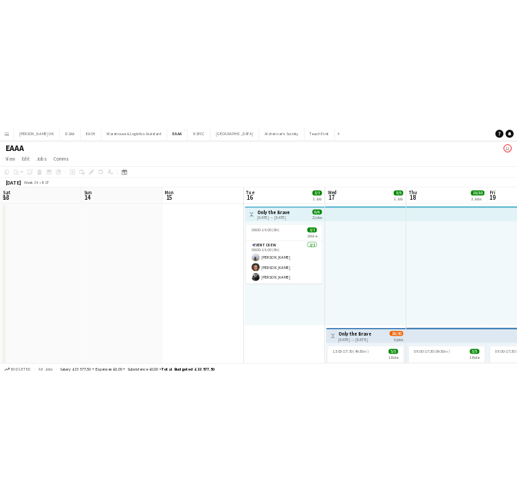
scroll to position [0, 473]
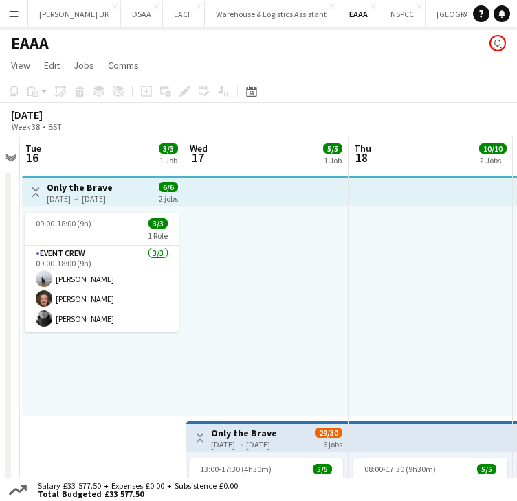
click at [327, 368] on div at bounding box center [266, 311] width 164 height 210
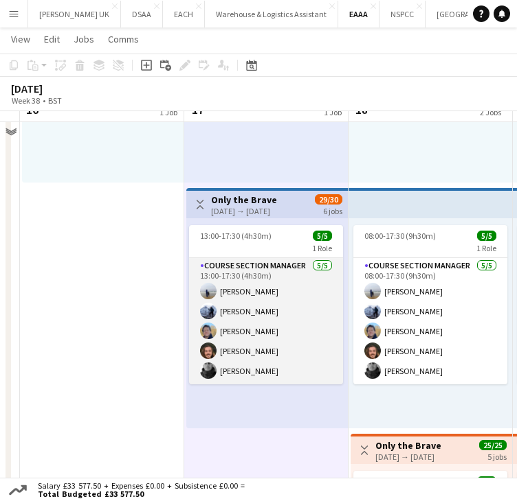
scroll to position [275, 0]
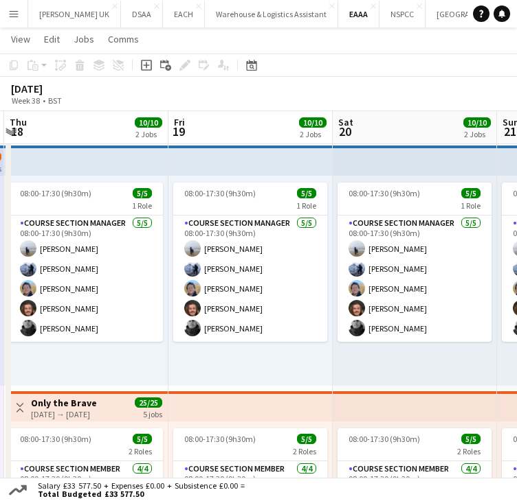
drag, startPoint x: 330, startPoint y: 368, endPoint x: 182, endPoint y: 344, distance: 149.6
click at [55, 347] on app-calendar-viewport "Mon 15 Tue 16 3/3 1 Job Wed 17 5/5 1 Job Thu 18 10/10 2 Jobs Fri 19 10/10 2 Job…" at bounding box center [258, 208] width 517 height 859
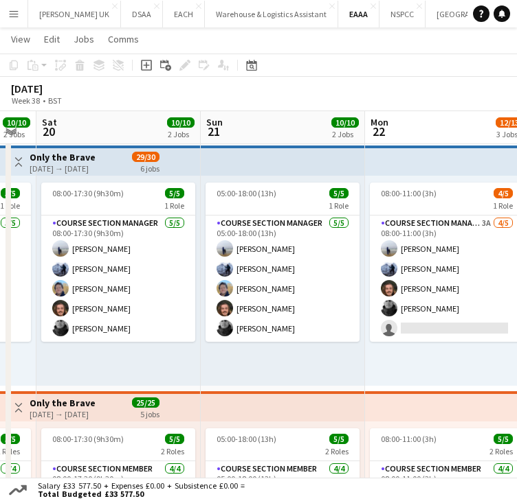
scroll to position [0, 457]
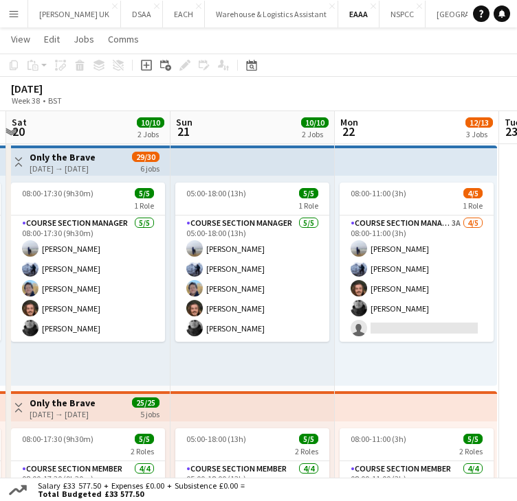
drag, startPoint x: 482, startPoint y: 389, endPoint x: 156, endPoint y: 376, distance: 326.5
click at [156, 376] on app-calendar-viewport "Wed 17 5/5 1 Job Thu 18 10/10 2 Jobs Fri 19 10/10 2 Jobs Sat 20 10/10 2 Jobs Su…" at bounding box center [258, 208] width 517 height 859
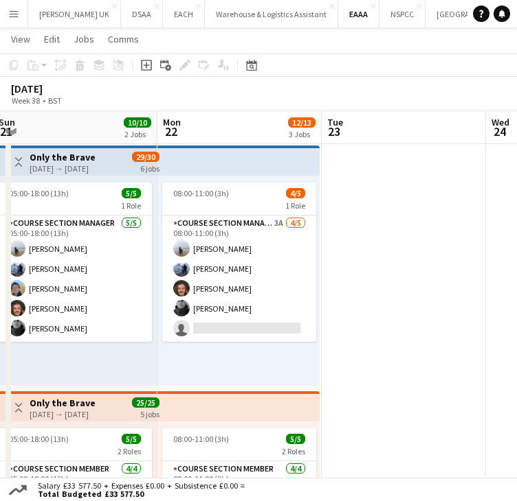
scroll to position [0, 332]
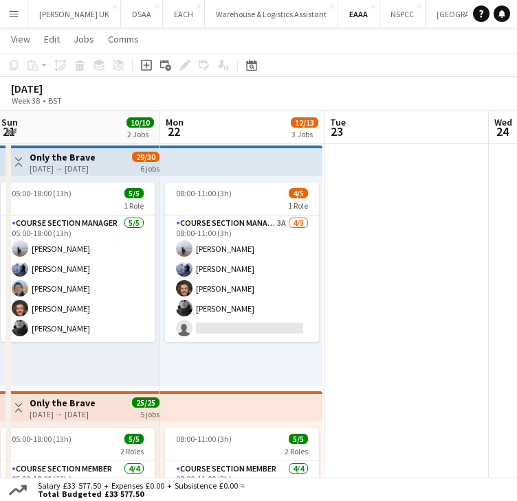
drag, startPoint x: 416, startPoint y: 376, endPoint x: 245, endPoint y: 365, distance: 171.3
click at [245, 365] on app-calendar-viewport "Fri 19 10/10 2 Jobs Sat 20 10/10 2 Jobs Sun 21 10/10 2 Jobs Mon 22 12/13 3 Jobs…" at bounding box center [258, 208] width 517 height 859
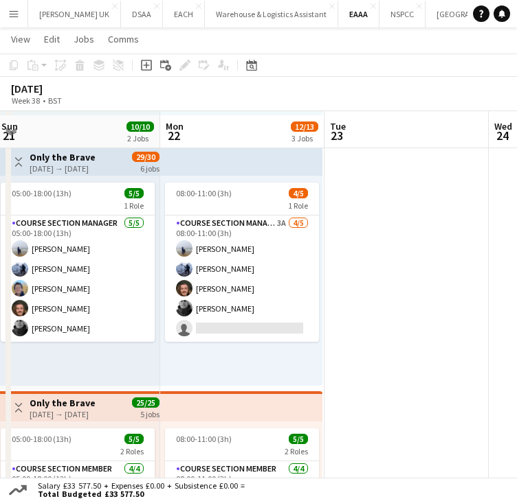
scroll to position [343, 0]
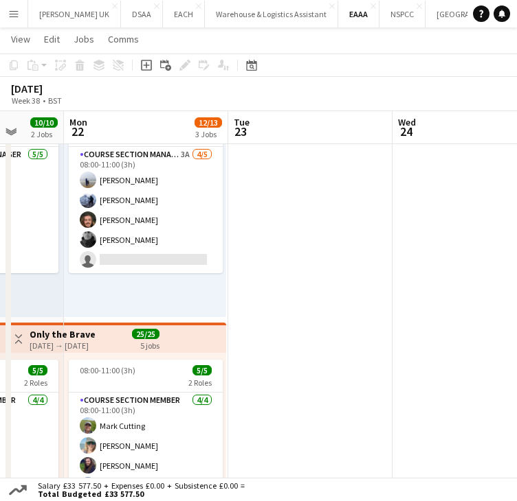
drag, startPoint x: 420, startPoint y: 354, endPoint x: 764, endPoint y: 352, distance: 343.4
click at [517, 352] on html "Menu Boards Boards Boards All jobs Status Workforce Workforce My Workforce Recr…" at bounding box center [258, 125] width 517 height 936
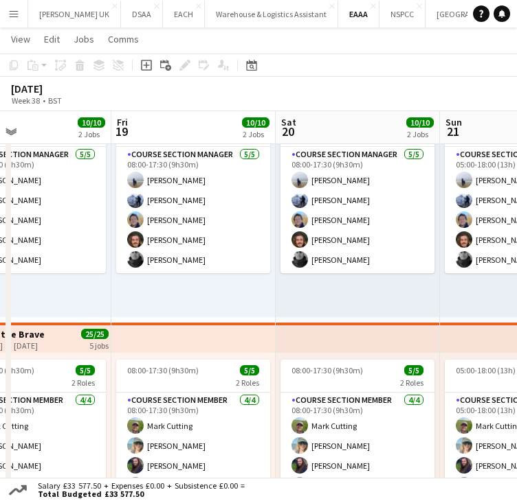
drag, startPoint x: 244, startPoint y: 310, endPoint x: 521, endPoint y: 316, distance: 276.9
click at [517, 317] on html "Menu Boards Boards Boards All jobs Status Workforce Workforce My Workforce Recr…" at bounding box center [258, 125] width 517 height 936
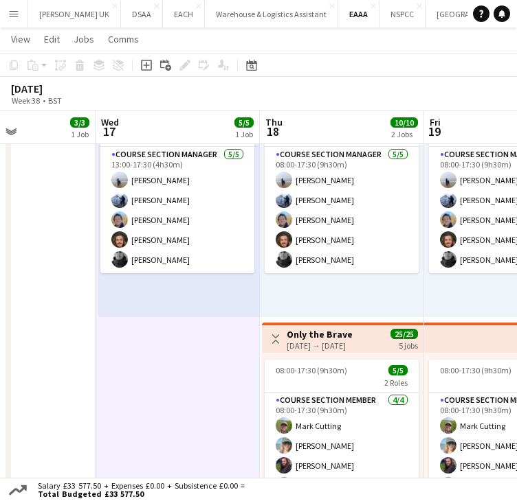
drag, startPoint x: 63, startPoint y: 308, endPoint x: 365, endPoint y: 319, distance: 302.4
click at [375, 317] on app-calendar-viewport "Sun 14 Mon 15 Tue 16 3/3 1 Job Wed 17 5/5 1 Job Thu 18 10/10 2 Jobs Fri 19 10/1…" at bounding box center [258, 139] width 517 height 859
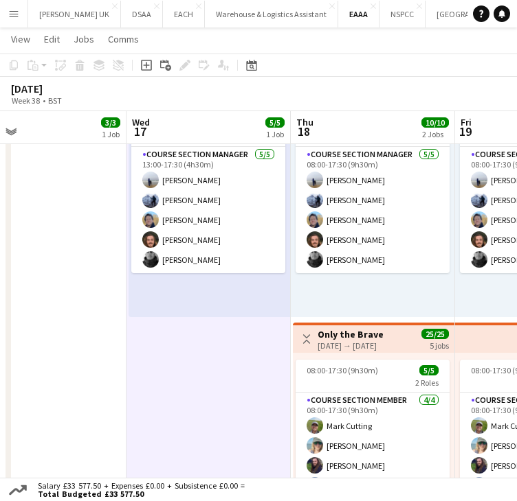
scroll to position [0, 314]
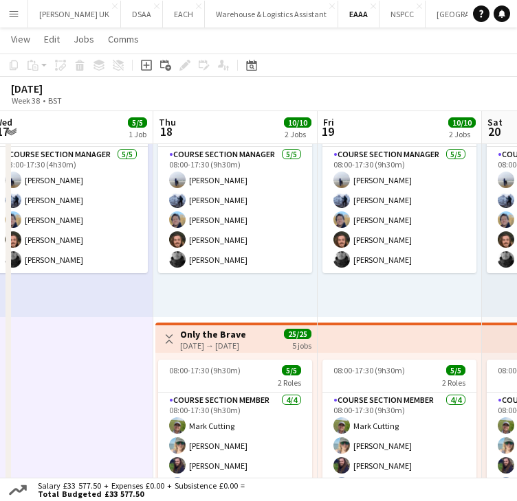
drag, startPoint x: 128, startPoint y: 319, endPoint x: 19, endPoint y: 321, distance: 109.2
click at [19, 321] on app-calendar-viewport "Sun 14 Mon 15 Tue 16 3/3 1 Job Wed 17 5/5 1 Job Thu 18 10/10 2 Jobs Fri 19 10/1…" at bounding box center [258, 139] width 517 height 859
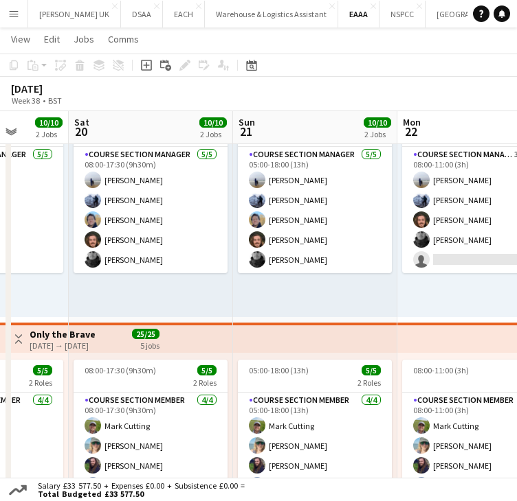
drag, startPoint x: 422, startPoint y: 302, endPoint x: 148, endPoint y: 293, distance: 274.2
click at [16, 294] on app-calendar-viewport "Tue 16 3/3 1 Job Wed 17 5/5 1 Job Thu 18 10/10 2 Jobs Fri 19 10/10 2 Jobs Sat 2…" at bounding box center [258, 139] width 517 height 859
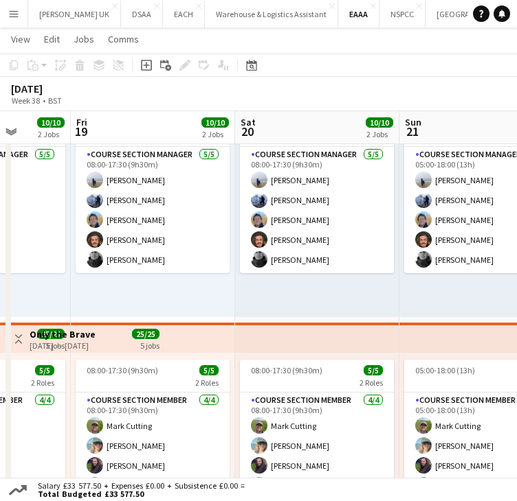
drag, startPoint x: 398, startPoint y: 304, endPoint x: 506, endPoint y: 348, distance: 116.5
click at [190, 302] on app-calendar-viewport "Tue 16 3/3 1 Job Wed 17 5/5 1 Job Thu 18 10/10 2 Jobs Fri 19 10/10 2 Jobs Sat 2…" at bounding box center [258, 139] width 517 height 859
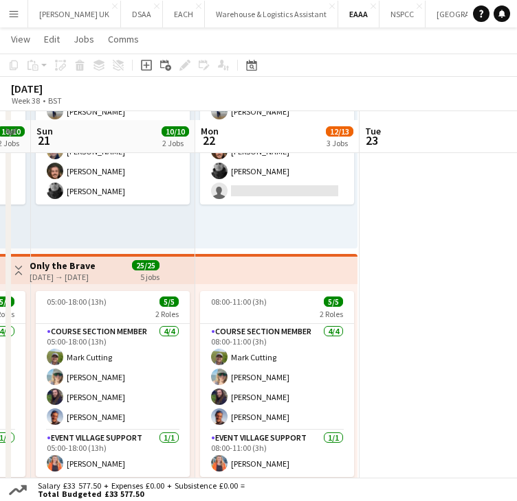
scroll to position [434, 0]
